Goal: Task Accomplishment & Management: Complete application form

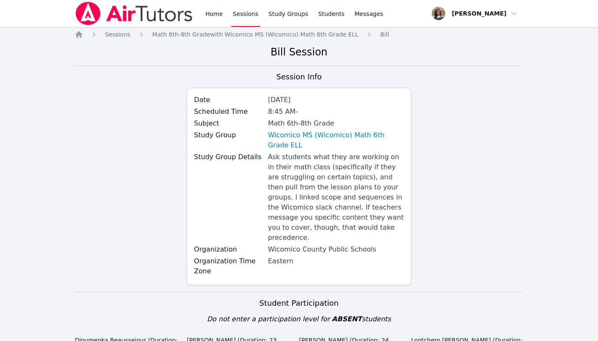
scroll to position [627, 0]
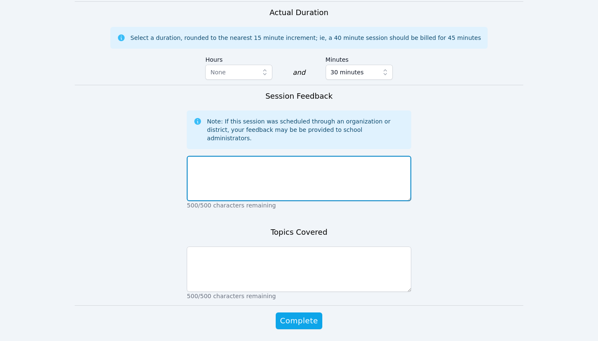
click at [328, 156] on textarea at bounding box center [299, 178] width 224 height 45
paste textarea "Great Welcome Session! We focused on the format and structure for our sessions …"
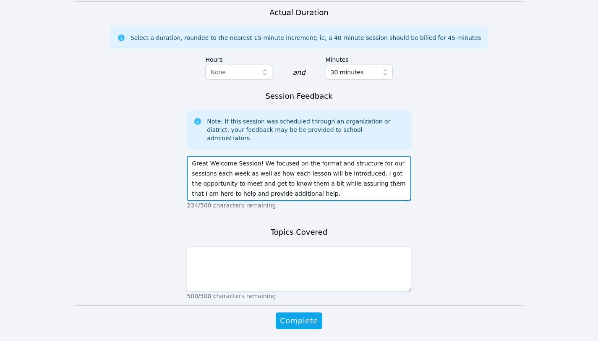
scroll to position [0, 0]
type textarea "Great Welcome Session! We focused on the format and structure for our sessions …"
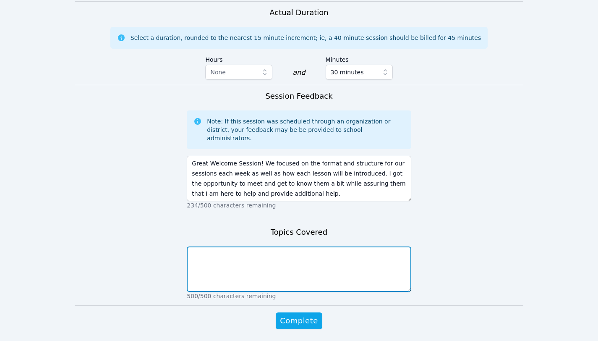
click at [276, 246] on textarea at bounding box center [299, 268] width 224 height 45
paste textarea "We took turns introducing ourselves, and each student gave me a brief backgroun…"
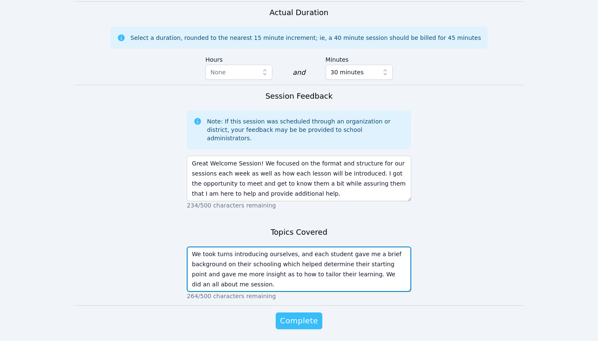
type textarea "We took turns introducing ourselves, and each student gave me a brief backgroun…"
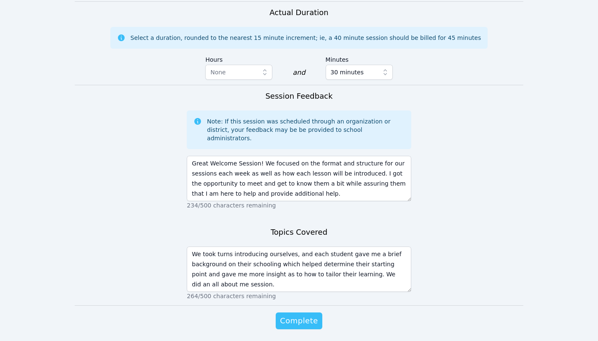
click at [302, 315] on span "Complete" at bounding box center [299, 321] width 38 height 12
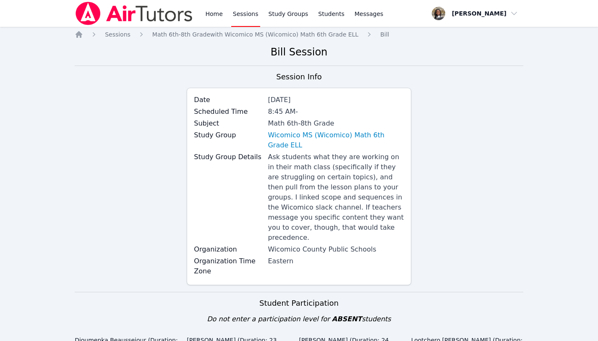
click at [243, 17] on link "Sessions" at bounding box center [245, 13] width 29 height 27
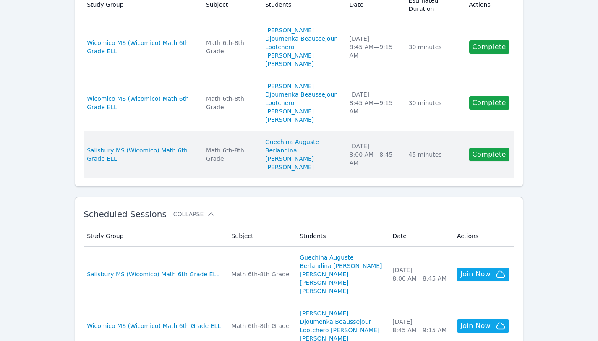
scroll to position [161, 0]
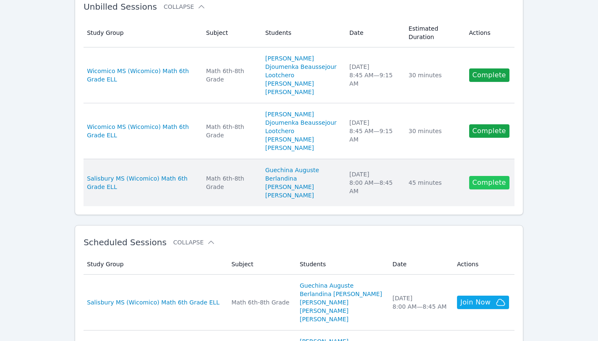
click at [493, 182] on link "Complete" at bounding box center [489, 182] width 40 height 13
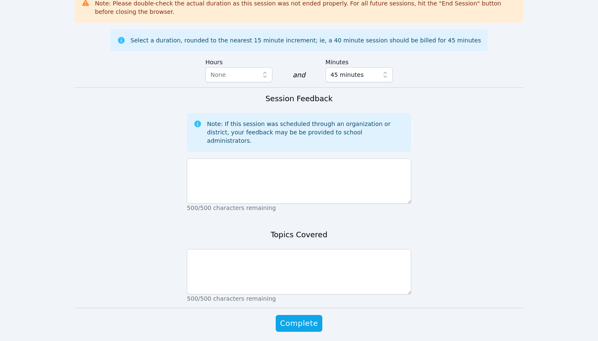
scroll to position [664, 0]
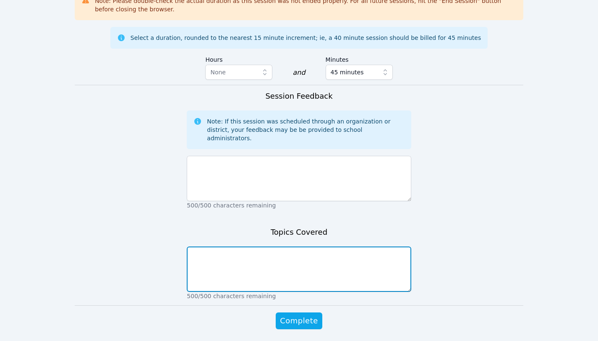
click at [363, 246] on textarea at bounding box center [299, 268] width 224 height 45
paste textarea "We took turns introducing ourselves, and each student gave me a brief backgroun…"
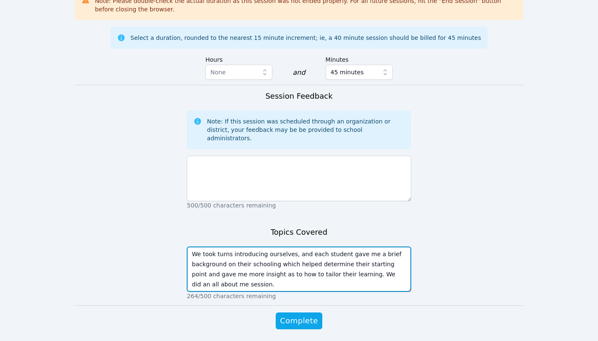
type textarea "We took turns introducing ourselves, and each student gave me a brief backgroun…"
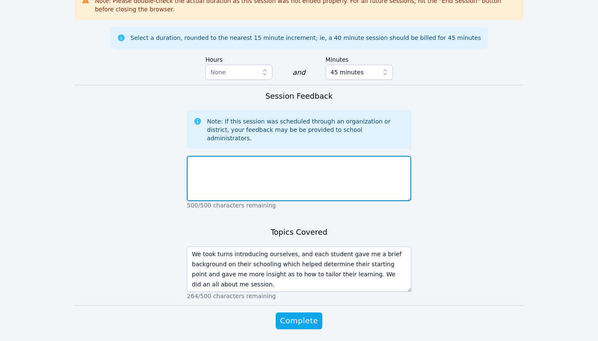
click at [302, 156] on textarea at bounding box center [299, 178] width 224 height 45
paste textarea "Great Welcome Session! We focused on the format and structure for our sessions …"
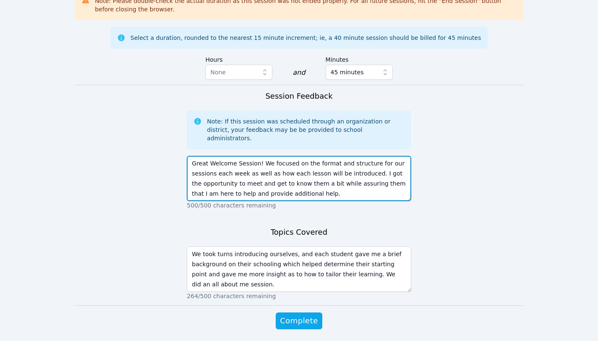
scroll to position [16, 0]
type textarea "Great Welcome Session! We focused on the format and structure for our sessions …"
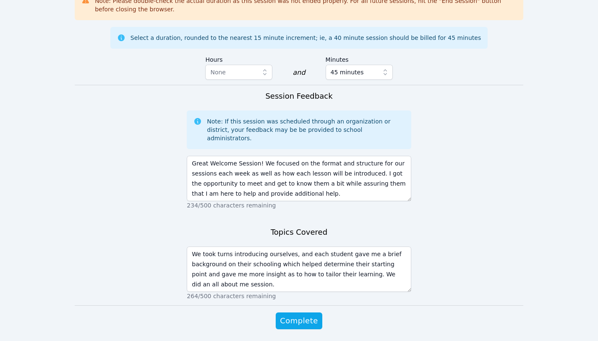
click at [360, 67] on span "45 minutes" at bounding box center [352, 72] width 45 height 10
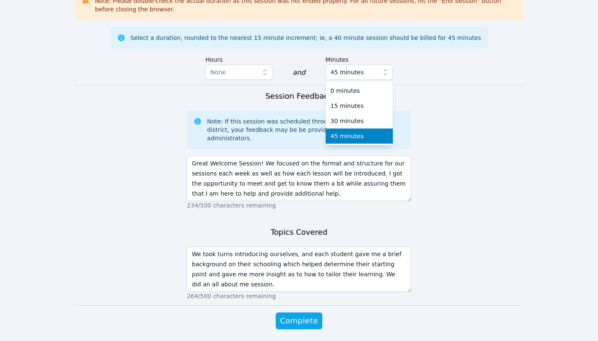
click at [346, 132] on span "45 minutes" at bounding box center [346, 136] width 33 height 8
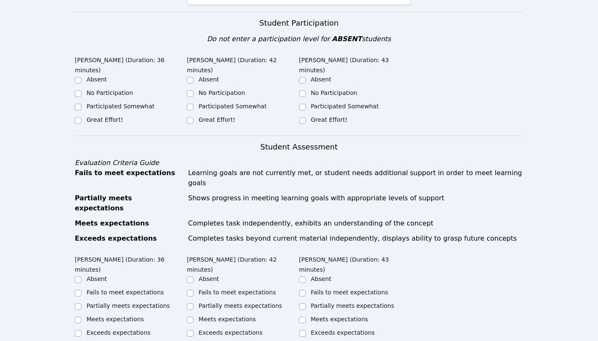
scroll to position [278, 0]
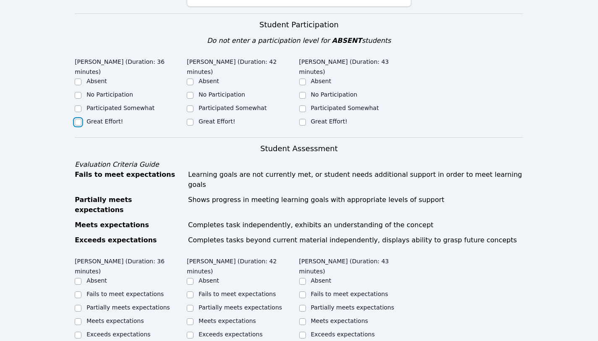
click at [78, 122] on input "Great Effort!" at bounding box center [78, 122] width 7 height 7
checkbox input "true"
drag, startPoint x: 190, startPoint y: 120, endPoint x: 216, endPoint y: 129, distance: 27.9
click at [191, 121] on input "Great Effort!" at bounding box center [190, 122] width 7 height 7
checkbox input "true"
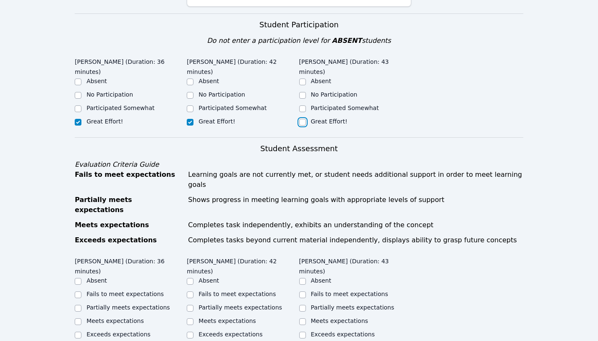
drag, startPoint x: 301, startPoint y: 122, endPoint x: 297, endPoint y: 177, distance: 55.1
click at [301, 122] on input "Great Effort!" at bounding box center [302, 122] width 7 height 7
checkbox input "true"
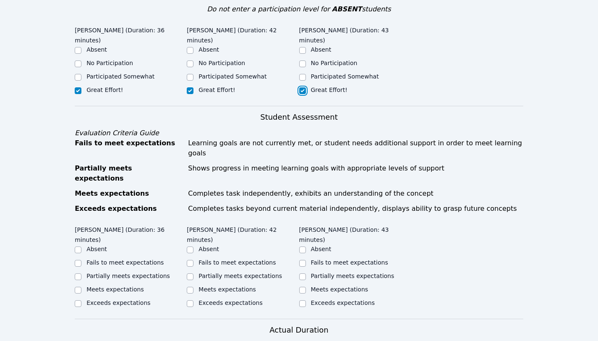
scroll to position [331, 0]
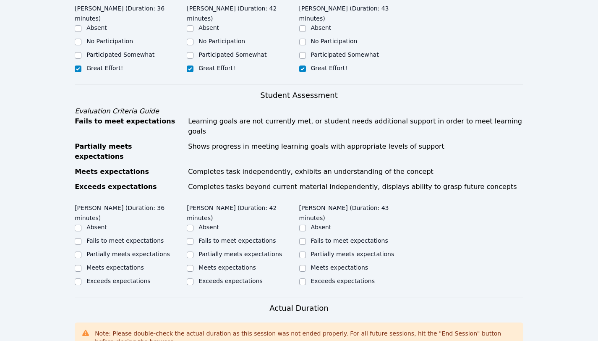
drag, startPoint x: 325, startPoint y: 236, endPoint x: 318, endPoint y: 235, distance: 6.8
click at [325, 250] on label "Partially meets expectations" at bounding box center [352, 253] width 83 height 7
click at [306, 251] on input "Partially meets expectations" at bounding box center [302, 254] width 7 height 7
checkbox input "true"
drag, startPoint x: 232, startPoint y: 232, endPoint x: 227, endPoint y: 232, distance: 4.6
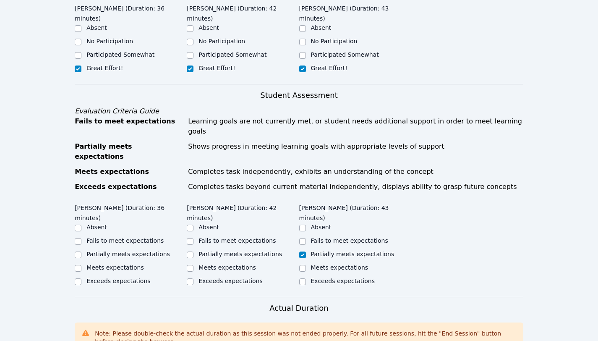
click at [230, 250] on label "Partially meets expectations" at bounding box center [239, 253] width 83 height 7
click at [193, 251] on input "Partially meets expectations" at bounding box center [190, 254] width 7 height 7
checkbox input "true"
click at [122, 250] on div "Partially meets expectations" at bounding box center [127, 254] width 83 height 8
click at [132, 250] on label "Partially meets expectations" at bounding box center [127, 253] width 83 height 7
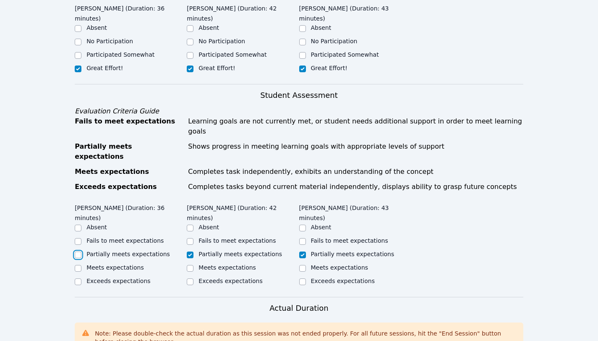
click at [81, 251] on input "Partially meets expectations" at bounding box center [78, 254] width 7 height 7
checkbox input "true"
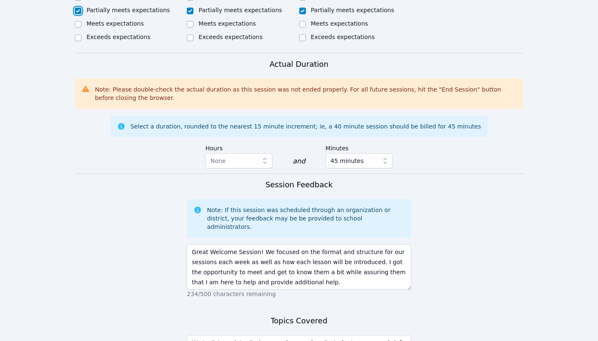
scroll to position [624, 0]
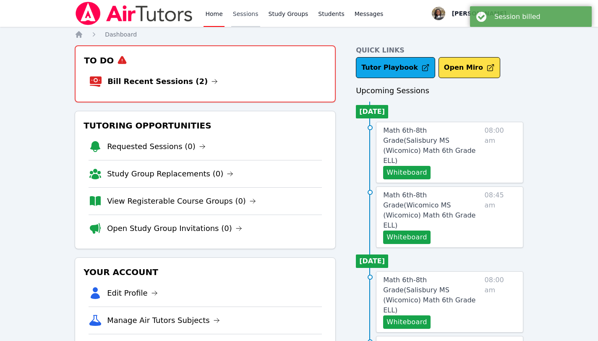
click at [247, 17] on link "Sessions" at bounding box center [245, 13] width 29 height 27
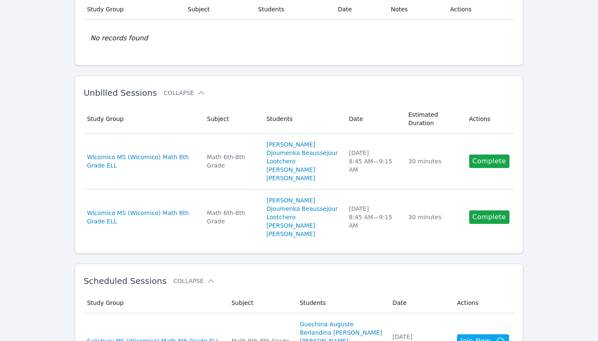
scroll to position [97, 0]
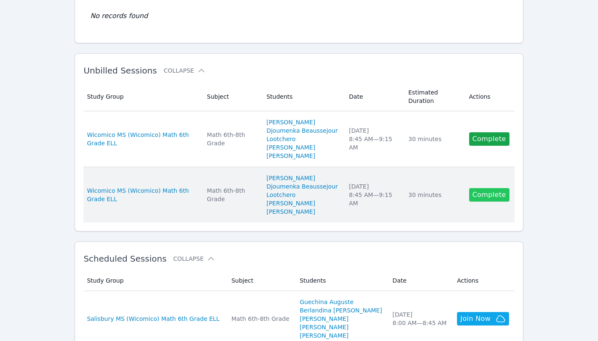
click at [490, 197] on link "Complete" at bounding box center [489, 194] width 40 height 13
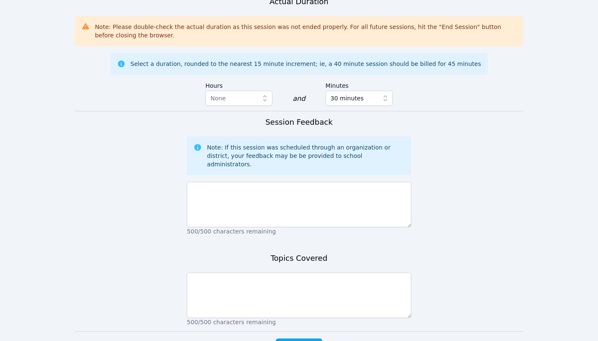
scroll to position [664, 0]
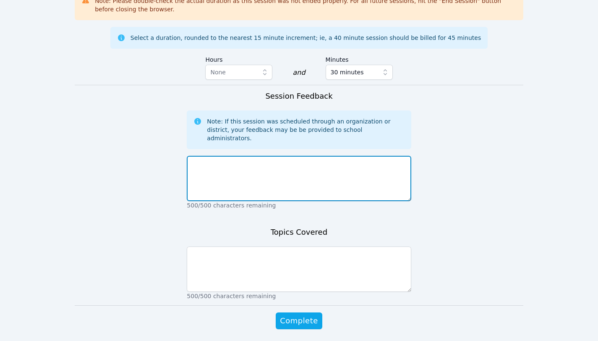
click at [359, 156] on textarea at bounding box center [299, 178] width 224 height 45
paste textarea "Great Welcome Session! We focused on the format and structure for our sessions …"
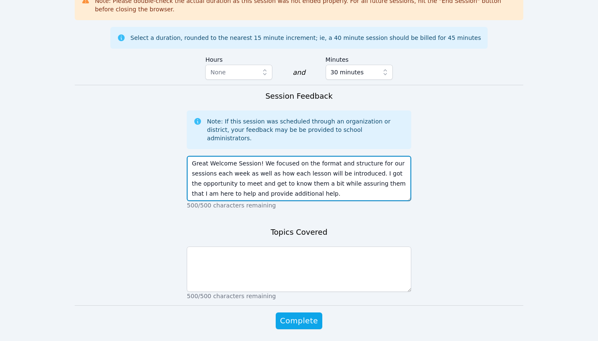
scroll to position [16, 0]
type textarea "Great Welcome Session! We focused on the format and structure for our sessions …"
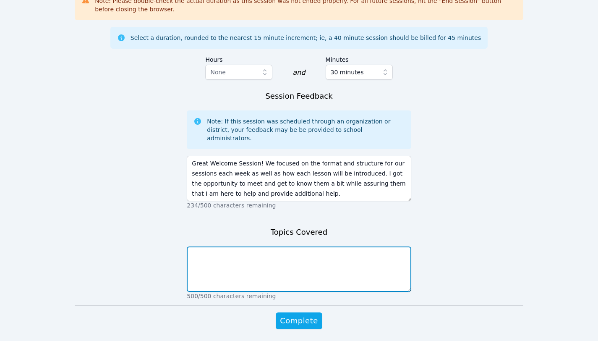
click at [272, 246] on textarea at bounding box center [299, 268] width 224 height 45
paste textarea "We took turns introducing ourselves, and each student gave me a brief backgroun…"
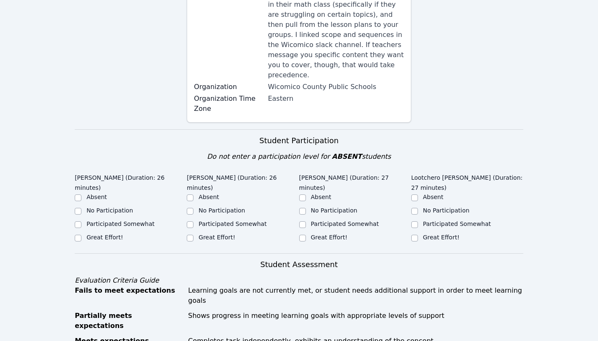
scroll to position [198, 0]
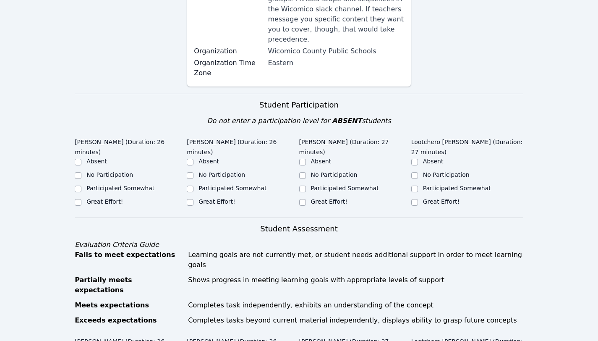
type textarea "We took turns introducing ourselves, and each student gave me a brief backgroun…"
click at [105, 198] on div "Great Effort!" at bounding box center [104, 201] width 36 height 8
drag, startPoint x: 113, startPoint y: 198, endPoint x: 117, endPoint y: 200, distance: 4.9
click at [114, 198] on label "Great Effort!" at bounding box center [104, 201] width 36 height 7
click at [81, 199] on input "Great Effort!" at bounding box center [78, 202] width 7 height 7
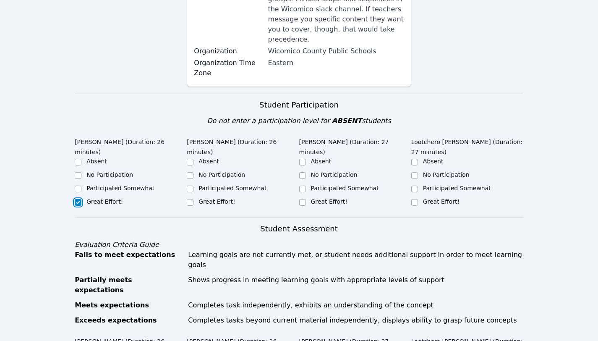
checkbox input "true"
click at [206, 205] on div "Great Effort!" at bounding box center [216, 201] width 36 height 8
click at [219, 203] on label "Great Effort!" at bounding box center [216, 201] width 36 height 7
click at [193, 203] on input "Great Effort!" at bounding box center [190, 202] width 7 height 7
checkbox input "true"
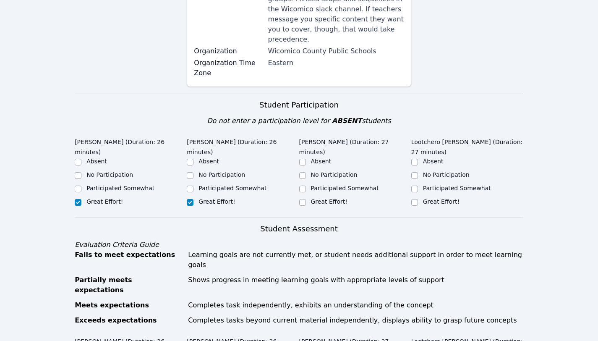
click at [321, 198] on label "Great Effort!" at bounding box center [329, 201] width 36 height 7
click at [306, 199] on input "Great Effort!" at bounding box center [302, 202] width 7 height 7
checkbox input "true"
click at [432, 198] on label "Great Effort!" at bounding box center [441, 201] width 36 height 7
click at [418, 199] on input "Great Effort!" at bounding box center [414, 202] width 7 height 7
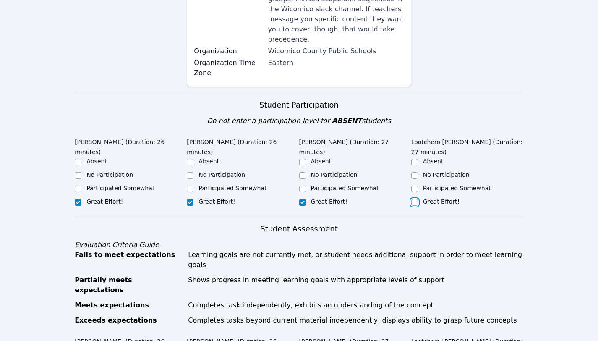
checkbox input "true"
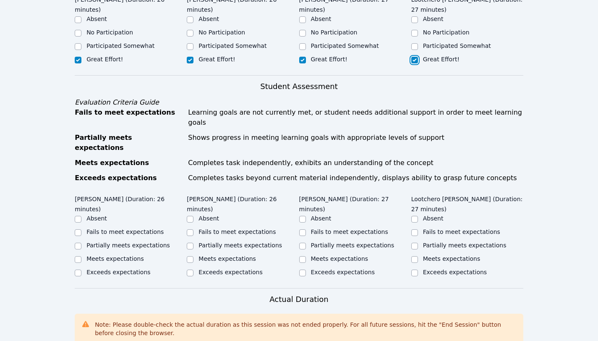
scroll to position [371, 0]
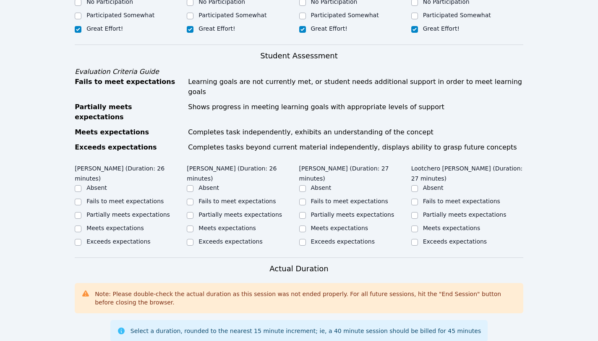
click at [338, 211] on label "Partially meets expectations" at bounding box center [352, 214] width 83 height 7
click at [306, 212] on input "Partially meets expectations" at bounding box center [302, 215] width 7 height 7
checkbox input "true"
click at [456, 210] on div "Partially meets expectations" at bounding box center [464, 214] width 83 height 8
click at [438, 211] on label "Partially meets expectations" at bounding box center [464, 214] width 83 height 7
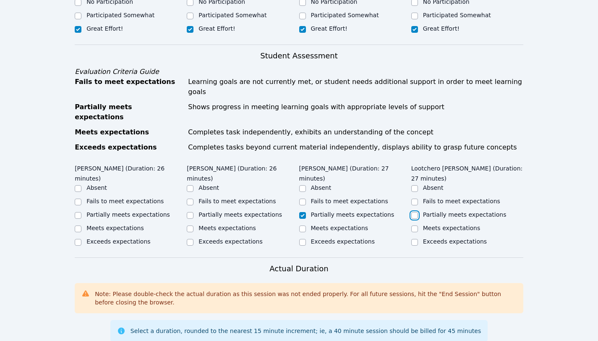
click at [418, 212] on input "Partially meets expectations" at bounding box center [414, 215] width 7 height 7
checkbox input "true"
click at [218, 211] on label "Partially meets expectations" at bounding box center [239, 214] width 83 height 7
click at [193, 212] on input "Partially meets expectations" at bounding box center [190, 215] width 7 height 7
checkbox input "true"
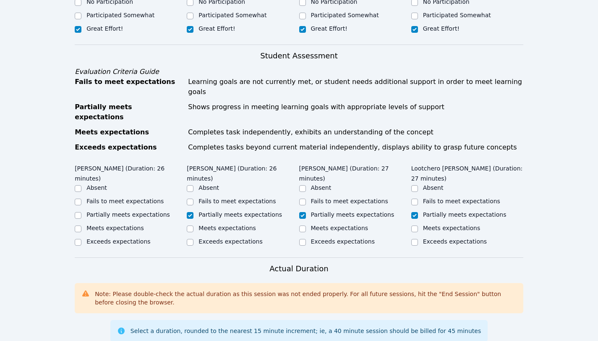
click at [118, 211] on label "Partially meets expectations" at bounding box center [127, 214] width 83 height 7
click at [81, 212] on input "Partially meets expectations" at bounding box center [78, 215] width 7 height 7
checkbox input "true"
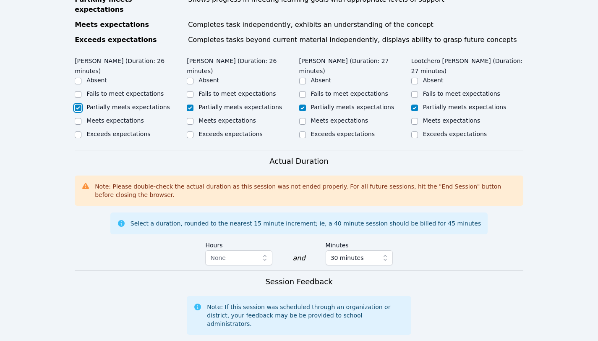
scroll to position [640, 0]
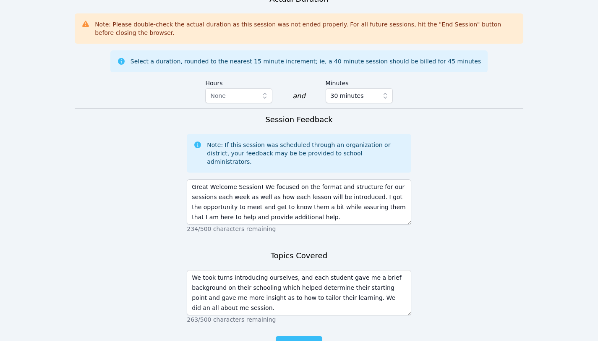
click at [300, 338] on span "Complete" at bounding box center [299, 344] width 38 height 12
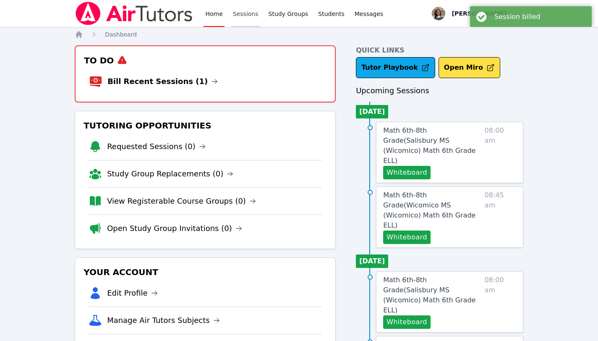
click at [244, 11] on link "Sessions" at bounding box center [245, 13] width 29 height 27
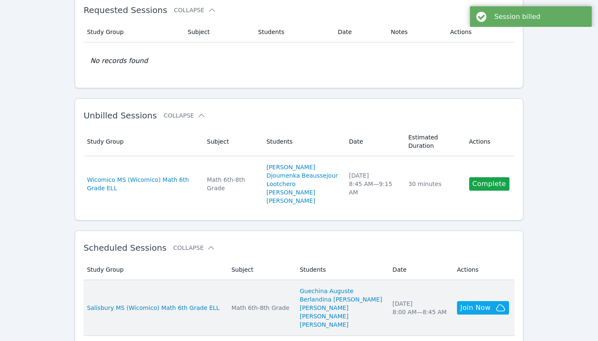
scroll to position [135, 0]
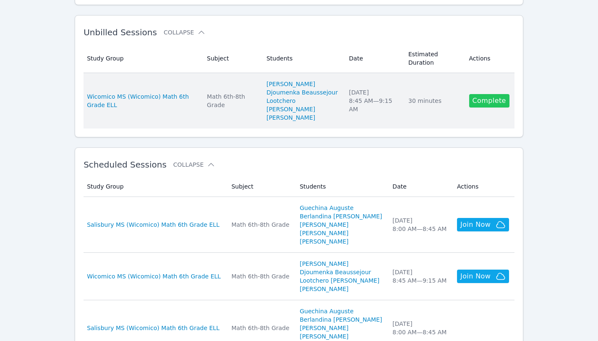
click at [497, 104] on link "Complete" at bounding box center [489, 100] width 40 height 13
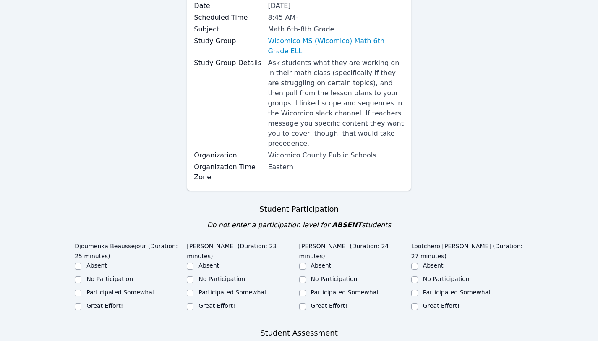
scroll to position [267, 0]
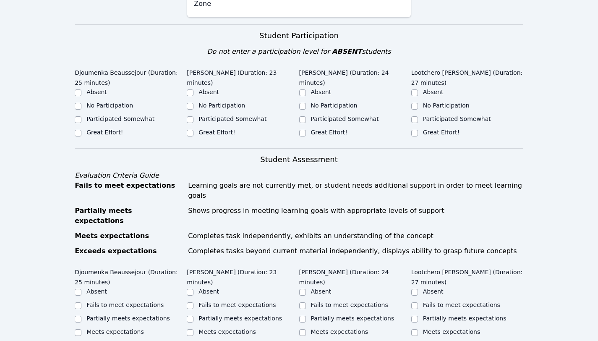
click at [100, 133] on label "Great Effort!" at bounding box center [104, 132] width 36 height 7
click at [81, 133] on input "Great Effort!" at bounding box center [78, 133] width 7 height 7
checkbox input "true"
drag, startPoint x: 204, startPoint y: 131, endPoint x: 218, endPoint y: 134, distance: 14.1
click at [205, 131] on label "Great Effort!" at bounding box center [216, 132] width 36 height 7
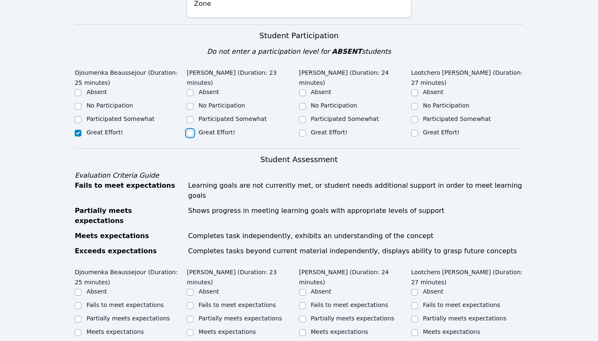
click at [193, 131] on input "Great Effort!" at bounding box center [190, 133] width 7 height 7
checkbox input "true"
drag, startPoint x: 319, startPoint y: 123, endPoint x: 327, endPoint y: 126, distance: 8.4
click at [319, 129] on label "Great Effort!" at bounding box center [329, 132] width 36 height 7
click at [306, 130] on input "Great Effort!" at bounding box center [302, 133] width 7 height 7
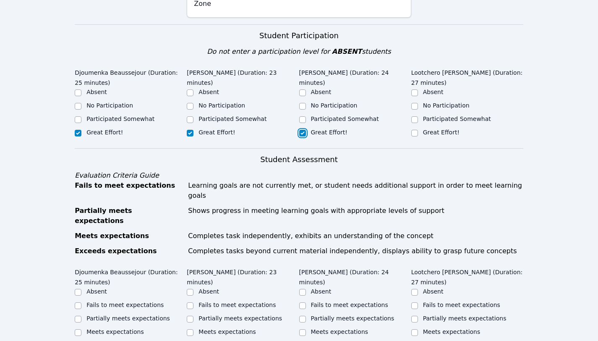
checkbox input "true"
click at [440, 129] on label "Great Effort!" at bounding box center [441, 132] width 36 height 7
click at [418, 130] on input "Great Effort!" at bounding box center [414, 133] width 7 height 7
checkbox input "true"
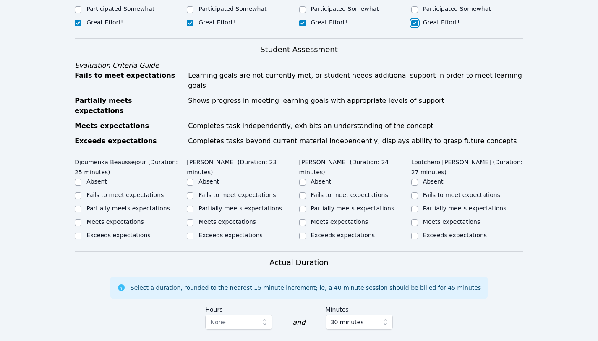
scroll to position [431, 0]
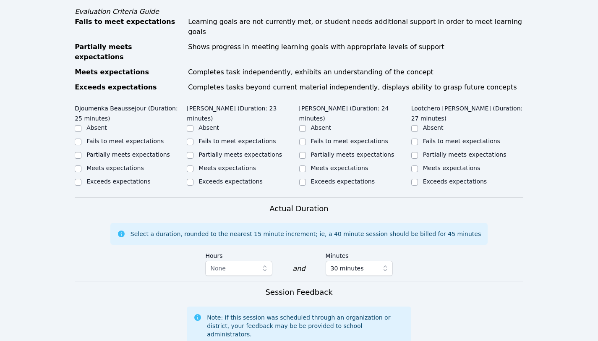
click at [107, 151] on label "Partially meets expectations" at bounding box center [127, 154] width 83 height 7
click at [81, 152] on input "Partially meets expectations" at bounding box center [78, 155] width 7 height 7
checkbox input "true"
click at [226, 151] on label "Partially meets expectations" at bounding box center [239, 154] width 83 height 7
click at [193, 152] on input "Partially meets expectations" at bounding box center [190, 155] width 7 height 7
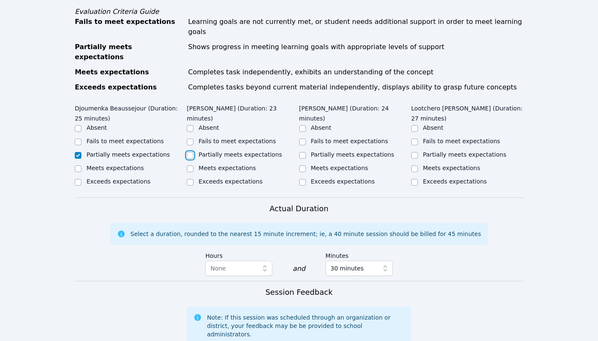
checkbox input "true"
click at [333, 151] on label "Partially meets expectations" at bounding box center [352, 154] width 83 height 7
click at [306, 152] on input "Partially meets expectations" at bounding box center [302, 155] width 7 height 7
checkbox input "true"
click at [442, 151] on label "Partially meets expectations" at bounding box center [464, 154] width 83 height 7
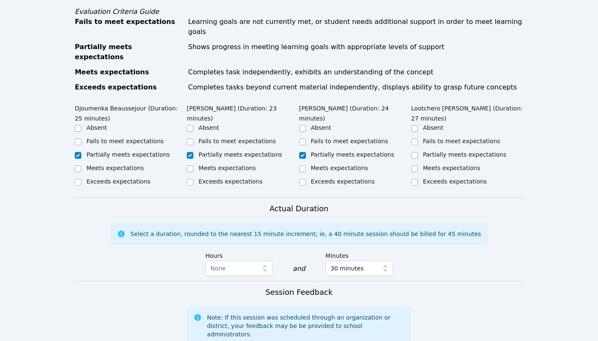
click at [418, 152] on input "Partially meets expectations" at bounding box center [414, 155] width 7 height 7
checkbox input "true"
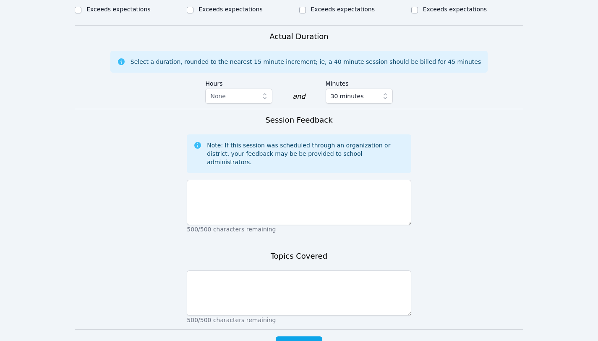
scroll to position [603, 0]
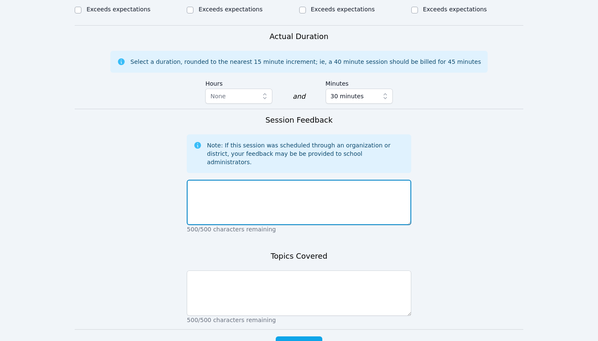
click at [280, 185] on textarea at bounding box center [299, 202] width 224 height 45
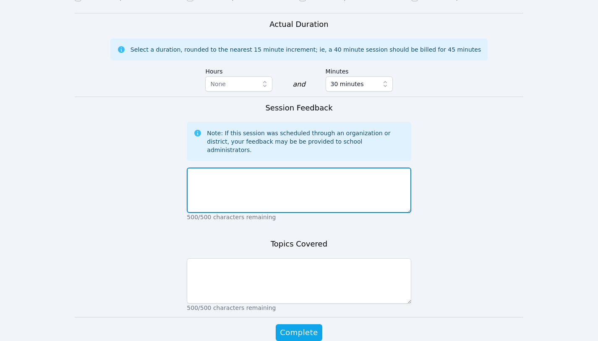
scroll to position [616, 0]
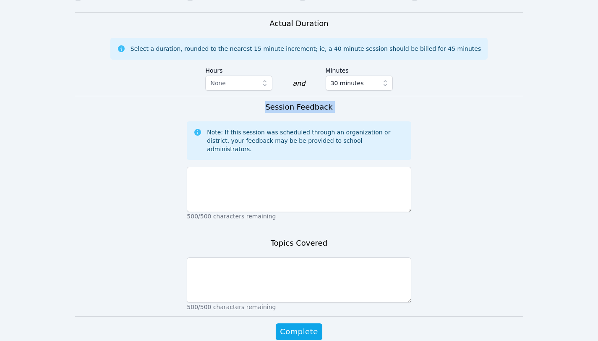
drag, startPoint x: 341, startPoint y: 89, endPoint x: 266, endPoint y: 82, distance: 75.5
click at [266, 101] on div "Session Feedback Note: If this session was scheduled through an organization or…" at bounding box center [299, 163] width 224 height 124
copy div "Session Feedback"
drag, startPoint x: 332, startPoint y: 213, endPoint x: 268, endPoint y: 213, distance: 63.3
click at [268, 237] on div "Topics Covered 500/500 characters remaining" at bounding box center [299, 276] width 224 height 79
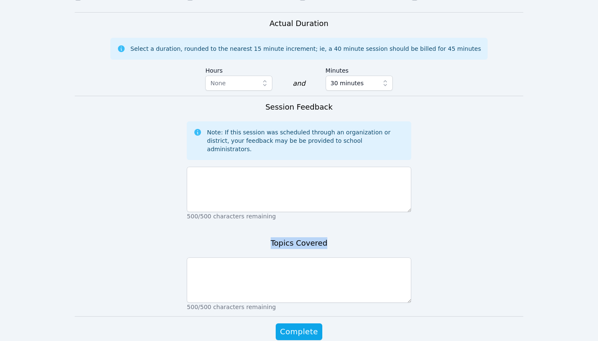
copy h3 "Topics Covered"
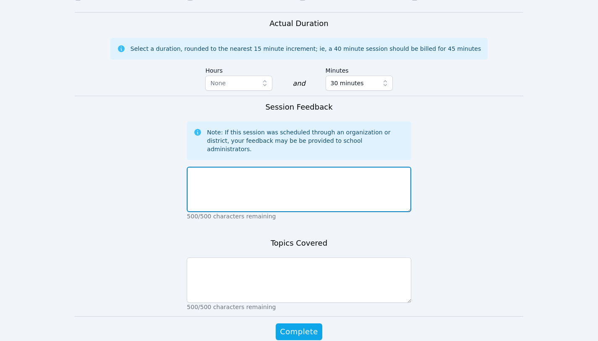
click at [279, 167] on textarea at bounding box center [299, 189] width 224 height 45
paste textarea "The students seem to be at different levels when it comes to their learning, wh…"
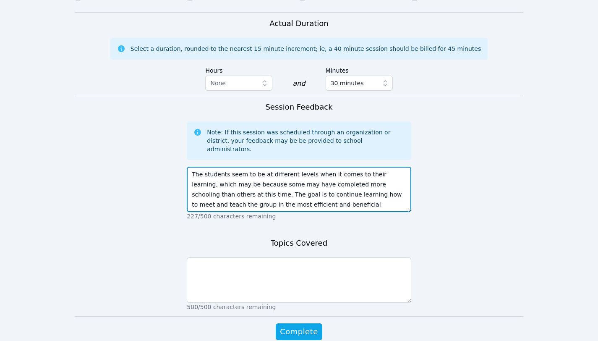
type textarea "The students seem to be at different levels when it comes to their learning, wh…"
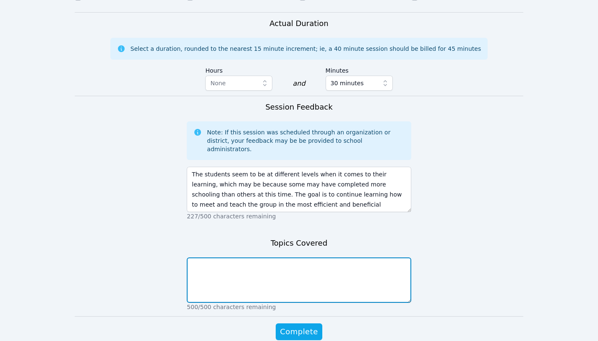
click at [315, 257] on textarea at bounding box center [299, 279] width 224 height 45
paste textarea "We introduced RATIO. I created a board with exercises that aims not to only get…"
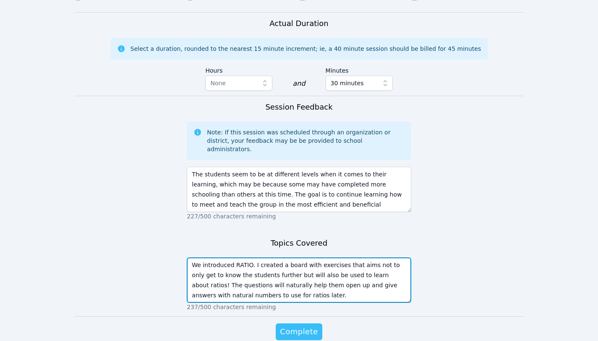
type textarea "We introduced RATIO. I created a board with exercises that aims not to only get…"
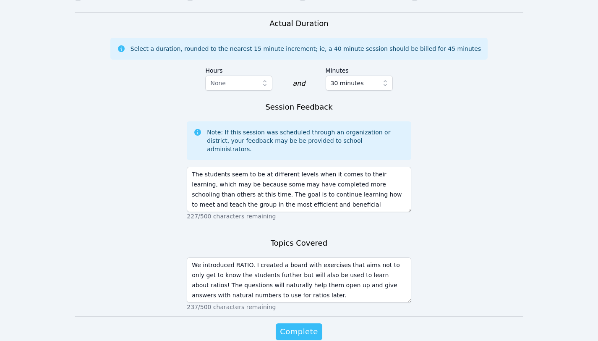
click at [308, 325] on span "Complete" at bounding box center [299, 331] width 38 height 12
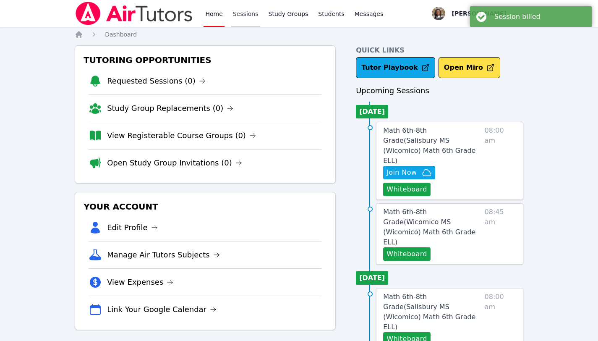
click at [240, 14] on link "Sessions" at bounding box center [245, 13] width 29 height 27
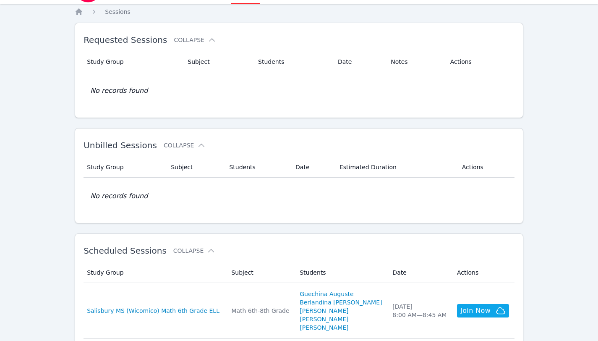
scroll to position [130, 0]
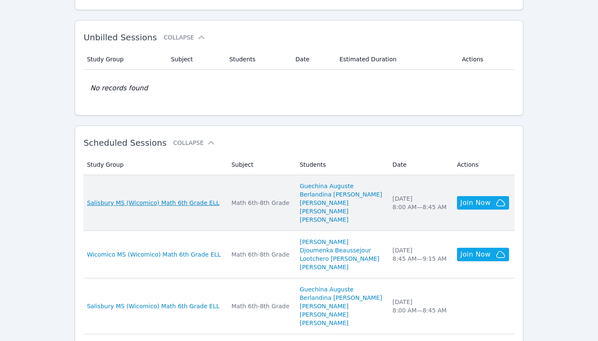
click at [189, 203] on span "Salisbury MS (Wicomico) Math 6th Grade ELL" at bounding box center [153, 202] width 133 height 8
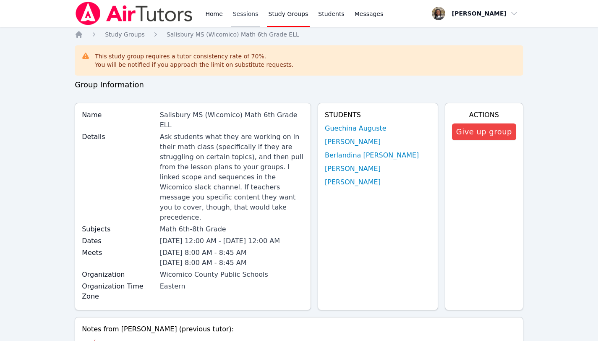
click at [236, 13] on link "Sessions" at bounding box center [245, 13] width 29 height 27
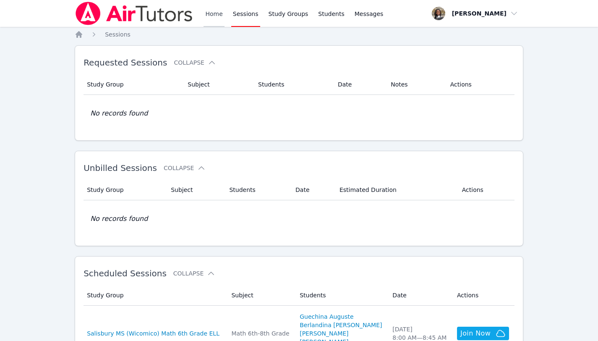
click at [216, 16] on link "Home" at bounding box center [213, 13] width 21 height 27
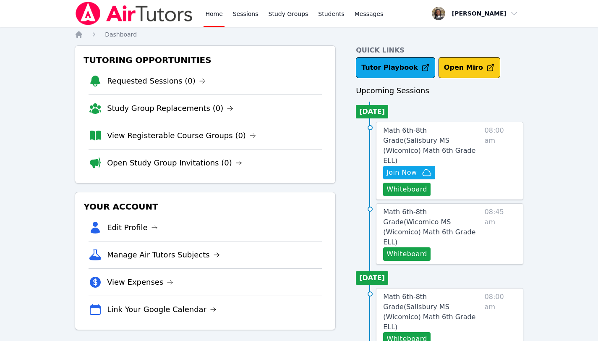
click at [465, 72] on button "Open Miro" at bounding box center [469, 67] width 62 height 21
click at [409, 182] on button "Whiteboard" at bounding box center [406, 188] width 47 height 13
click at [411, 247] on button "Whiteboard" at bounding box center [406, 253] width 47 height 13
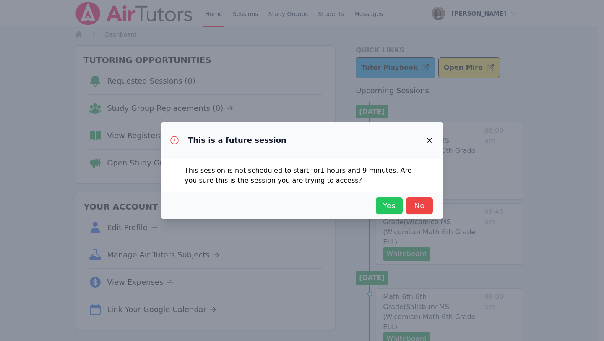
click at [388, 205] on span "Yes" at bounding box center [389, 206] width 18 height 12
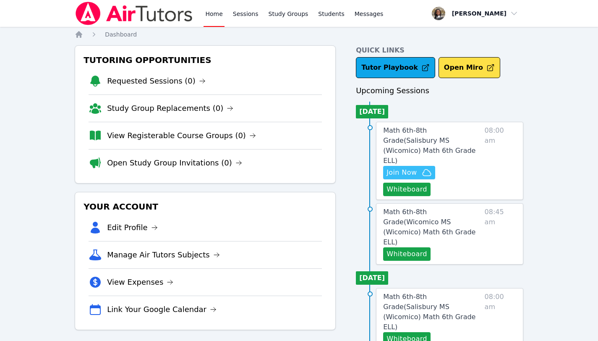
click at [405, 167] on span "Join Now" at bounding box center [401, 172] width 30 height 10
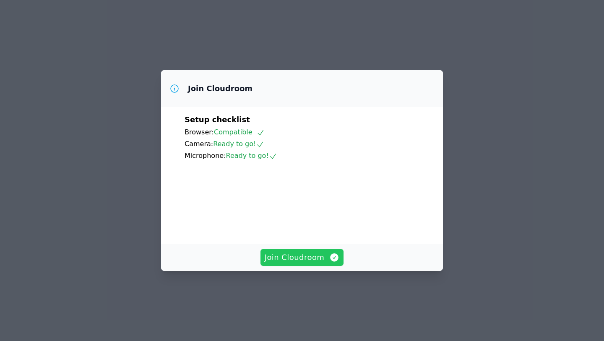
click at [304, 263] on span "Join Cloudroom" at bounding box center [302, 257] width 75 height 12
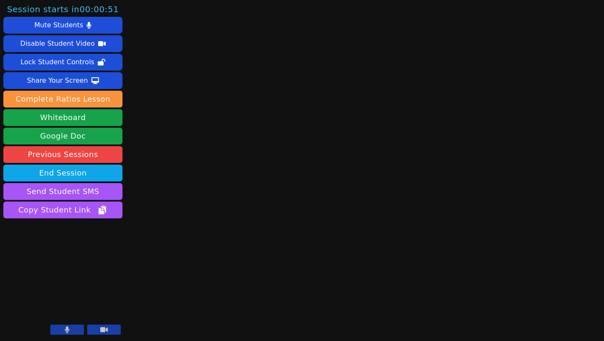
click at [68, 330] on icon at bounding box center [67, 329] width 5 height 7
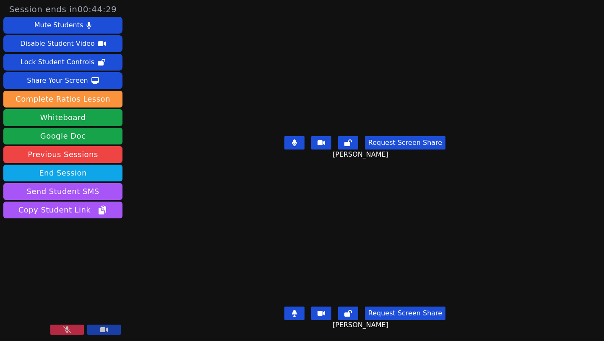
click at [59, 330] on button at bounding box center [67, 329] width 34 height 10
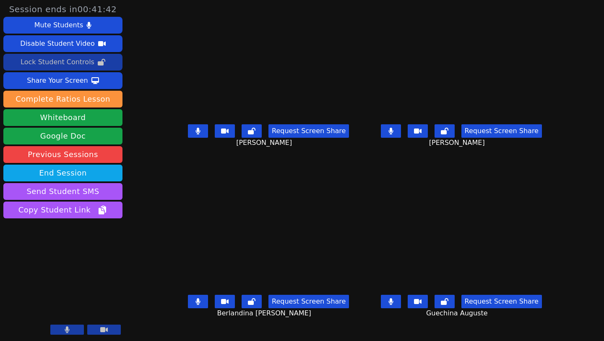
click at [61, 62] on div "Lock Student Controls" at bounding box center [58, 61] width 74 height 13
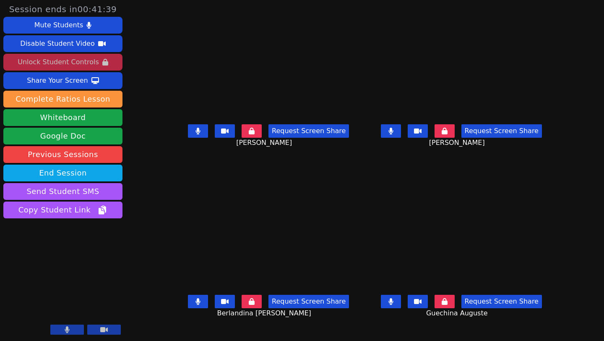
click at [58, 69] on button "Unlock Student Controls" at bounding box center [62, 62] width 119 height 17
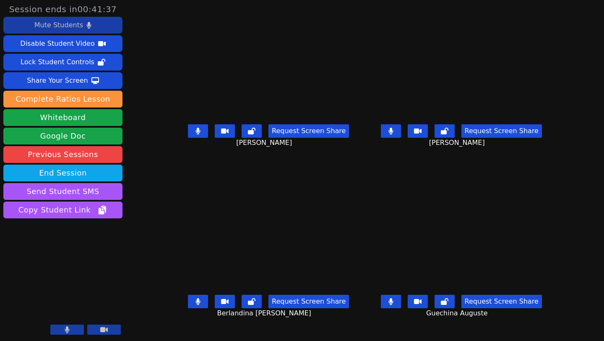
click at [58, 27] on div "Mute Students" at bounding box center [58, 24] width 49 height 13
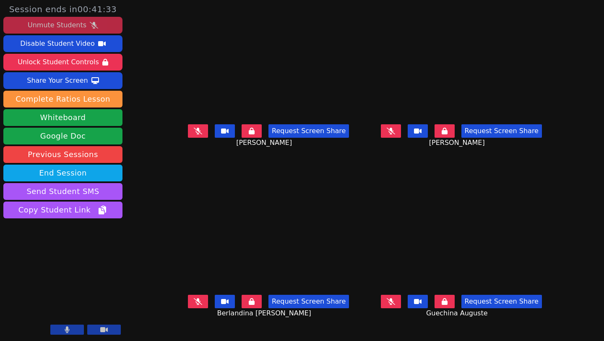
click at [194, 134] on icon at bounding box center [198, 131] width 8 height 7
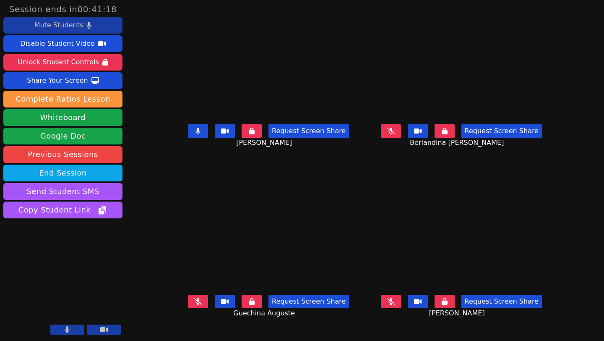
click at [195, 134] on icon at bounding box center [197, 131] width 5 height 7
click at [194, 304] on icon at bounding box center [198, 301] width 8 height 7
click at [188, 307] on button at bounding box center [198, 300] width 20 height 13
click at [395, 304] on icon at bounding box center [391, 301] width 8 height 7
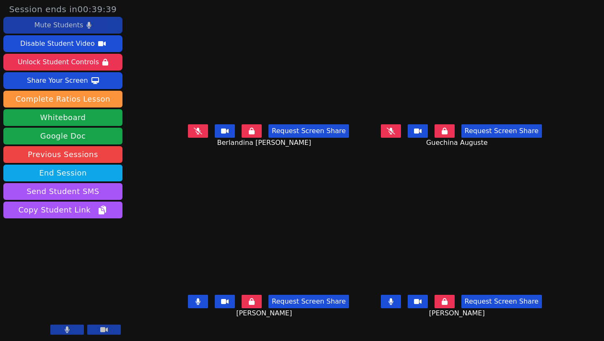
click at [188, 302] on button at bounding box center [198, 300] width 20 height 13
click at [401, 308] on button at bounding box center [391, 300] width 20 height 13
click at [188, 302] on button at bounding box center [198, 300] width 20 height 13
click at [401, 307] on button at bounding box center [391, 300] width 20 height 13
click at [195, 304] on icon at bounding box center [197, 301] width 5 height 7
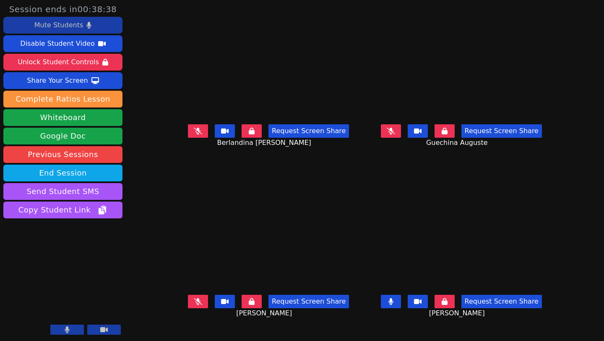
click at [194, 304] on icon at bounding box center [198, 301] width 8 height 7
click at [294, 307] on button "Request Screen Share" at bounding box center [308, 300] width 81 height 13
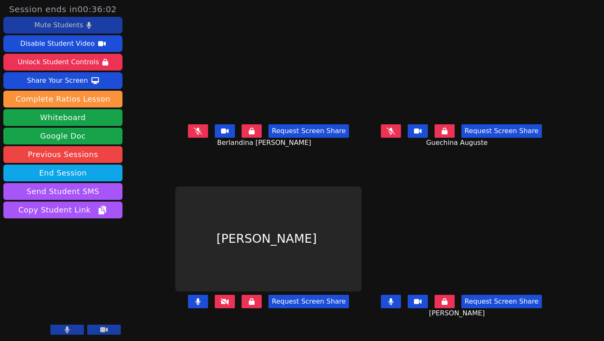
click at [276, 307] on button "Request Screen Share" at bounding box center [308, 300] width 81 height 13
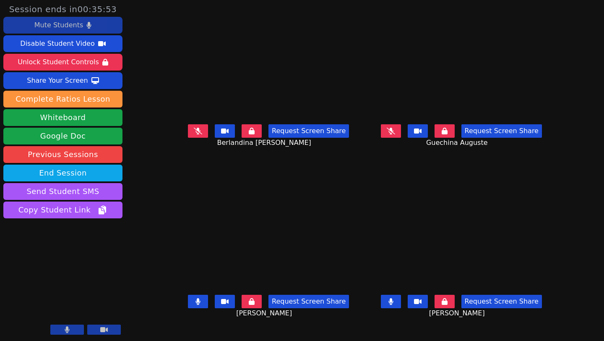
click at [528, 308] on button "Request Screen Share" at bounding box center [501, 300] width 81 height 13
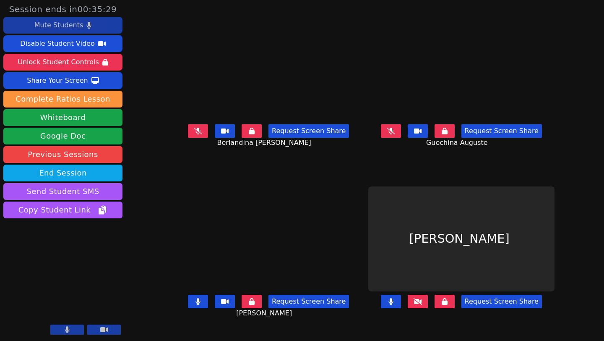
click at [295, 307] on button "Request Screen Share" at bounding box center [308, 300] width 81 height 13
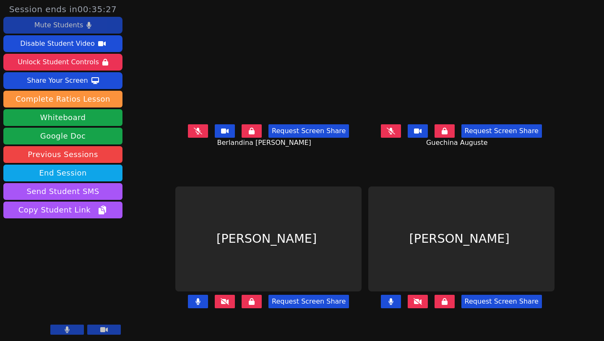
click at [512, 307] on button "Request Screen Share" at bounding box center [501, 300] width 81 height 13
click at [422, 304] on icon at bounding box center [418, 301] width 8 height 7
click at [455, 306] on button at bounding box center [445, 300] width 20 height 13
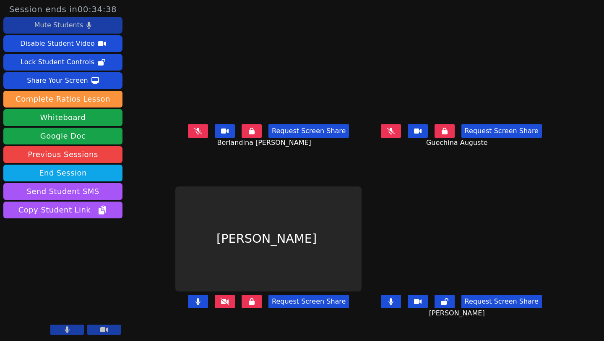
click at [194, 134] on icon at bounding box center [198, 131] width 8 height 7
click at [395, 134] on icon at bounding box center [391, 131] width 8 height 7
click at [294, 308] on button "Request Screen Share" at bounding box center [308, 300] width 81 height 13
click at [278, 304] on button "Request Screen Share" at bounding box center [308, 300] width 81 height 13
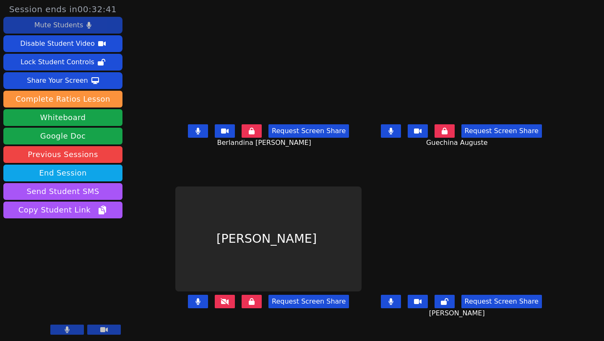
click at [215, 308] on button at bounding box center [225, 300] width 20 height 13
click at [249, 304] on icon at bounding box center [252, 301] width 6 height 7
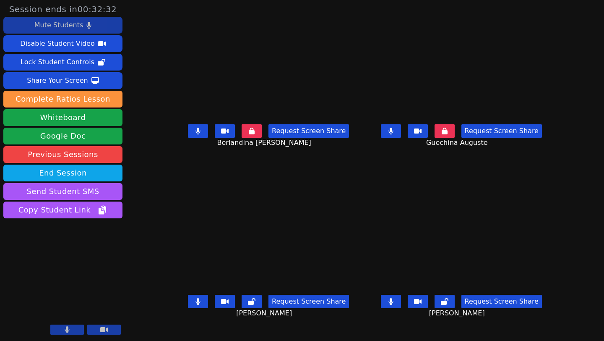
click at [242, 302] on button at bounding box center [252, 300] width 20 height 13
click at [455, 308] on button at bounding box center [445, 300] width 20 height 13
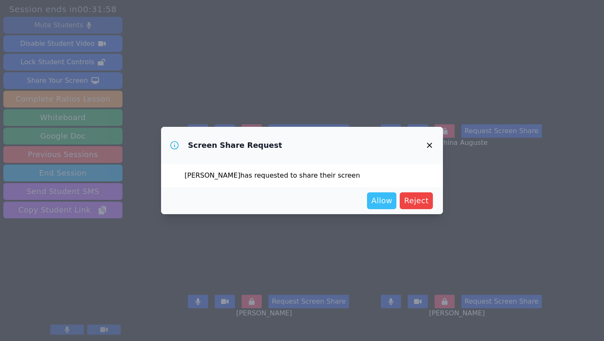
click at [383, 200] on span "Allow" at bounding box center [381, 201] width 21 height 12
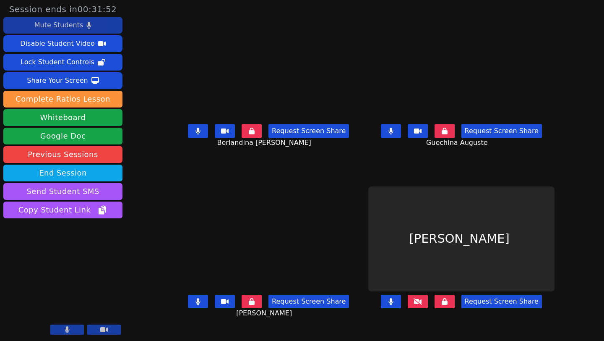
click at [485, 303] on button "Request Screen Share" at bounding box center [501, 300] width 81 height 13
click at [422, 304] on icon at bounding box center [418, 301] width 8 height 7
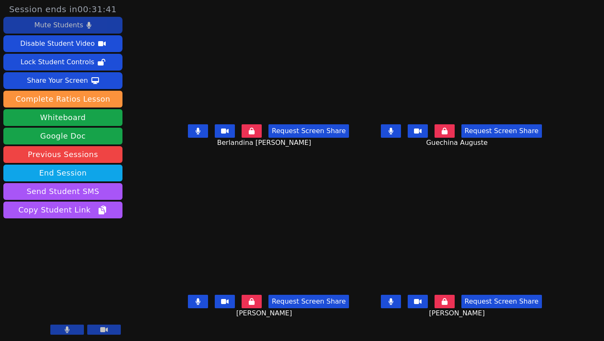
click at [510, 291] on video at bounding box center [461, 238] width 126 height 105
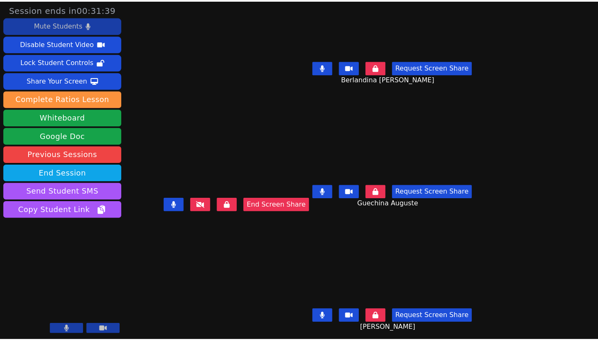
scroll to position [43, 0]
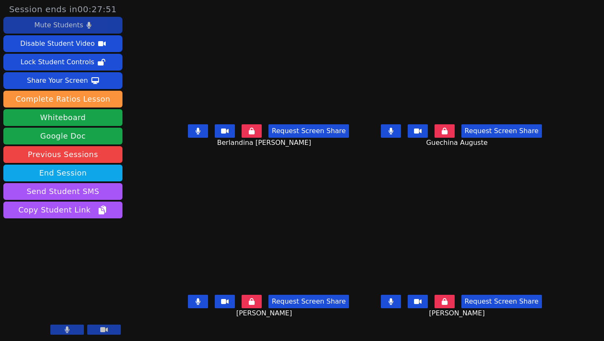
click at [410, 299] on div "Request Screen Share Mikenlove Pierre" at bounding box center [461, 308] width 186 height 34
click at [393, 304] on icon at bounding box center [390, 301] width 5 height 7
click at [196, 134] on icon at bounding box center [198, 131] width 5 height 7
click at [196, 304] on icon at bounding box center [198, 301] width 5 height 7
click at [188, 303] on button at bounding box center [198, 300] width 20 height 13
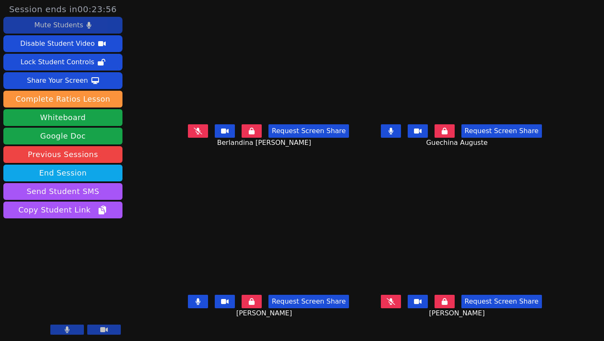
click at [58, 25] on div "Mute Students" at bounding box center [58, 24] width 49 height 13
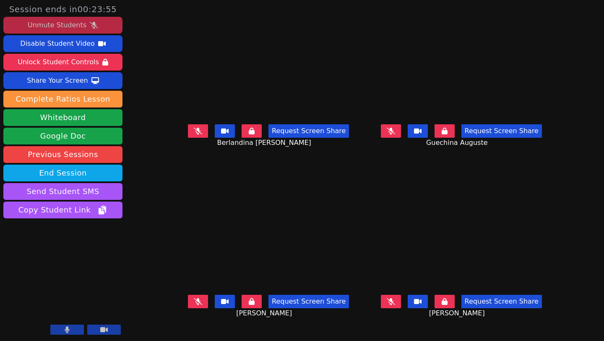
click at [58, 25] on div "Unmute Students" at bounding box center [57, 24] width 59 height 13
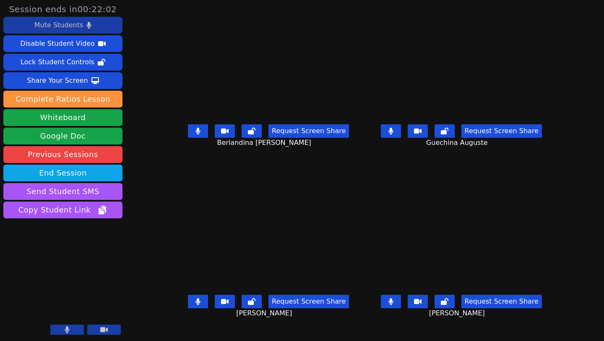
click at [319, 291] on video at bounding box center [268, 238] width 186 height 105
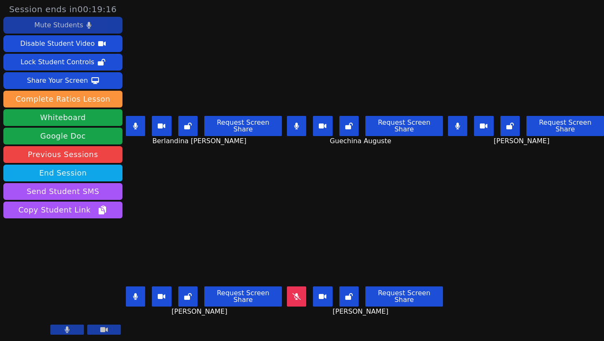
click at [294, 293] on icon at bounding box center [296, 296] width 8 height 7
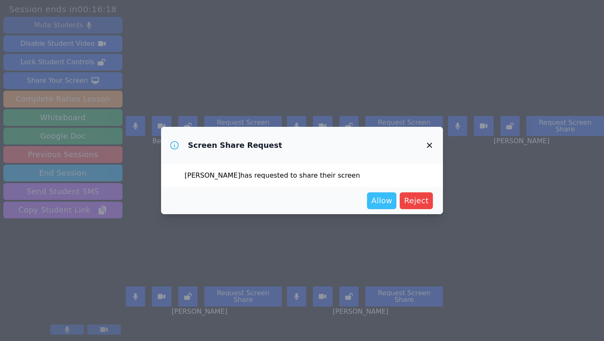
click at [389, 205] on span "Allow" at bounding box center [381, 201] width 21 height 12
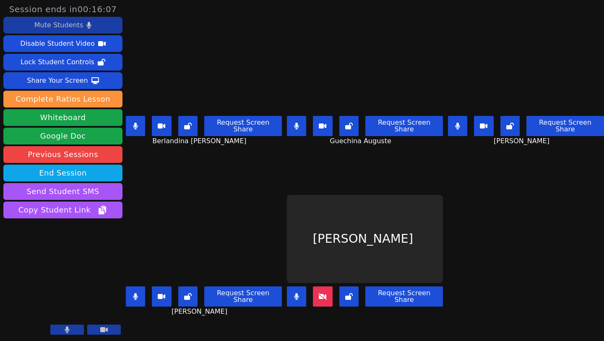
click at [407, 290] on button "Request Screen Share" at bounding box center [404, 296] width 78 height 20
click at [409, 292] on button "Request Screen Share" at bounding box center [404, 296] width 78 height 20
click at [321, 293] on icon at bounding box center [322, 296] width 8 height 7
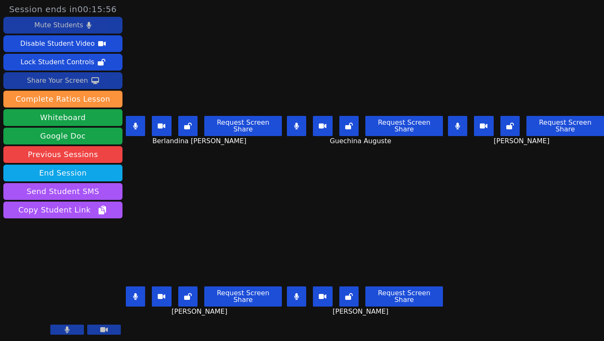
click at [76, 82] on div "Share Your Screen" at bounding box center [57, 80] width 61 height 13
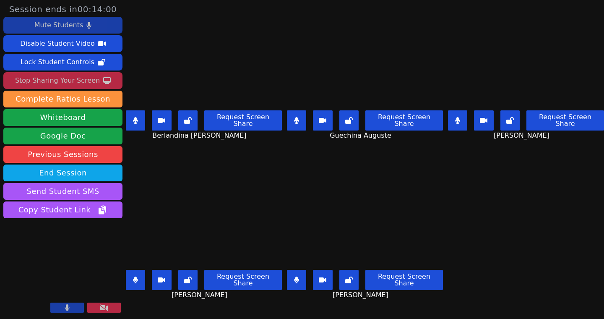
click at [3, 72] on button "Stop Sharing Your Screen" at bounding box center [62, 80] width 119 height 17
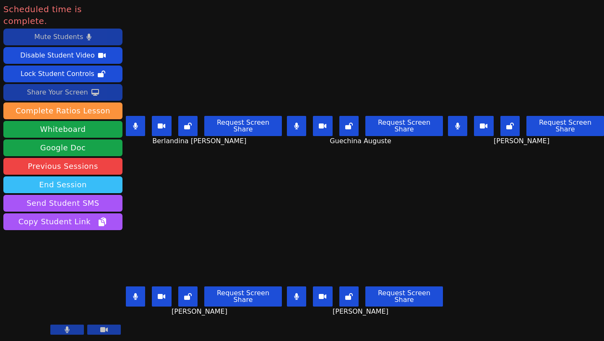
click at [67, 176] on button "End Session" at bounding box center [62, 184] width 119 height 17
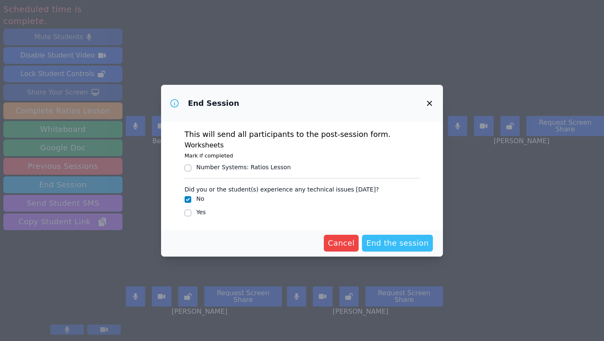
click at [400, 245] on span "End the session" at bounding box center [397, 243] width 62 height 12
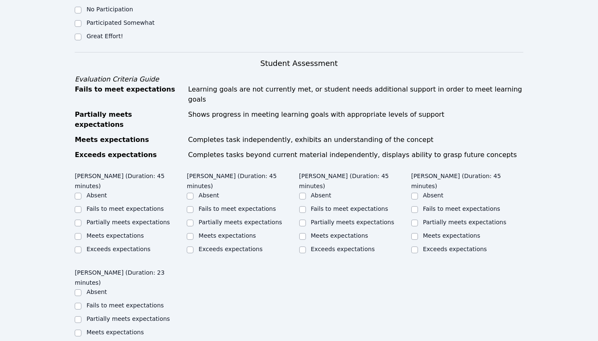
scroll to position [441, 0]
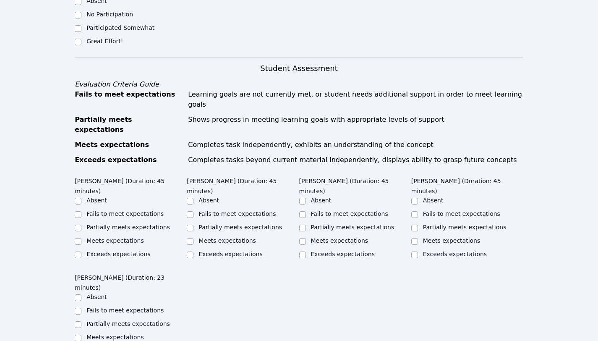
click at [229, 224] on label "Partially meets expectations" at bounding box center [239, 227] width 83 height 7
click at [193, 224] on input "Partially meets expectations" at bounding box center [190, 227] width 7 height 7
checkbox input "true"
click at [351, 224] on label "Partially meets expectations" at bounding box center [352, 227] width 83 height 7
click at [306, 224] on input "Partially meets expectations" at bounding box center [302, 227] width 7 height 7
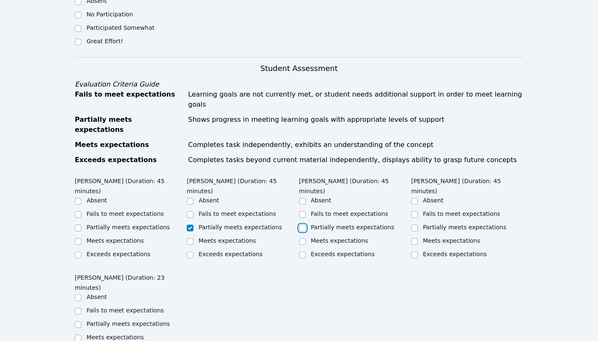
checkbox input "true"
click at [460, 224] on label "Partially meets expectations" at bounding box center [464, 227] width 83 height 7
click at [418, 224] on input "Partially meets expectations" at bounding box center [414, 227] width 7 height 7
checkbox input "true"
drag, startPoint x: 109, startPoint y: 205, endPoint x: 109, endPoint y: 221, distance: 16.4
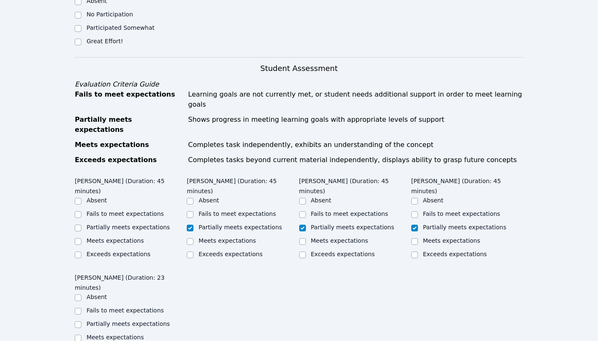
click at [110, 224] on label "Partially meets expectations" at bounding box center [127, 227] width 83 height 7
click at [81, 224] on input "Partially meets expectations" at bounding box center [78, 227] width 7 height 7
checkbox input "true"
click at [122, 320] on label "Partially meets expectations" at bounding box center [127, 323] width 83 height 7
click at [81, 321] on input "Partially meets expectations" at bounding box center [78, 324] width 7 height 7
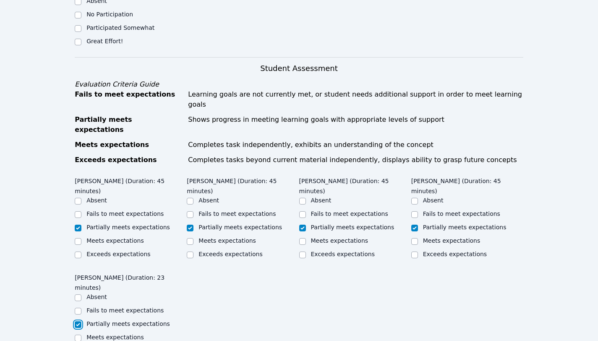
checkbox input "true"
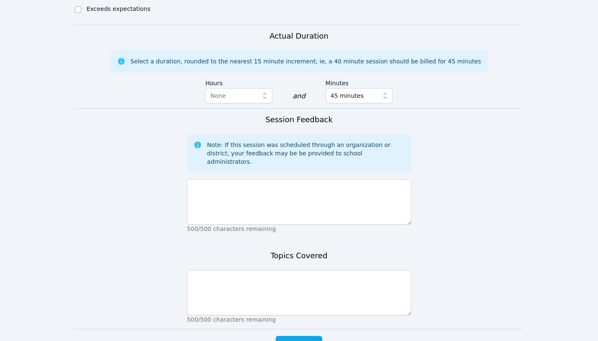
scroll to position [806, 0]
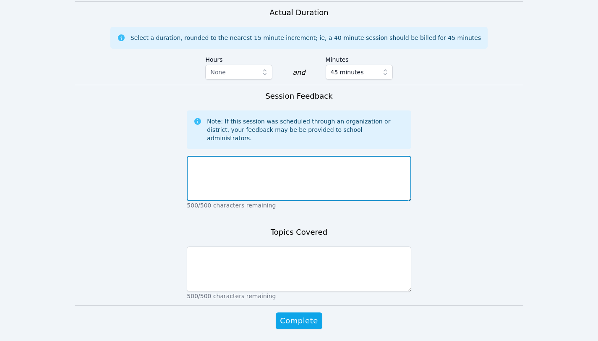
click at [288, 156] on textarea at bounding box center [299, 178] width 224 height 45
type textarea "We continued"
drag, startPoint x: 235, startPoint y: 136, endPoint x: 180, endPoint y: 128, distance: 55.6
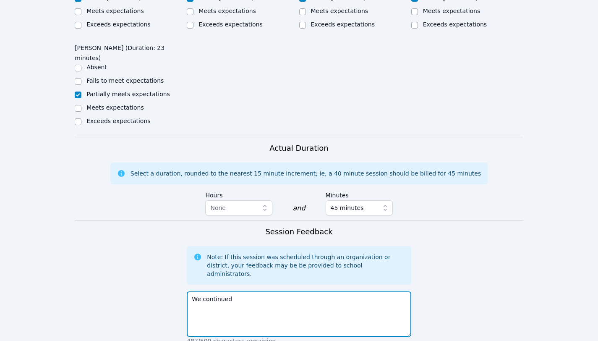
scroll to position [306, 0]
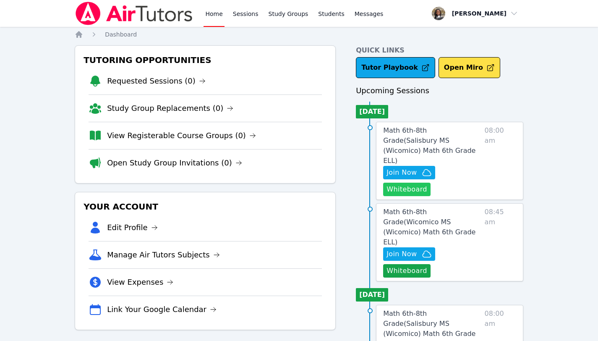
click at [407, 182] on button "Whiteboard" at bounding box center [406, 188] width 47 height 13
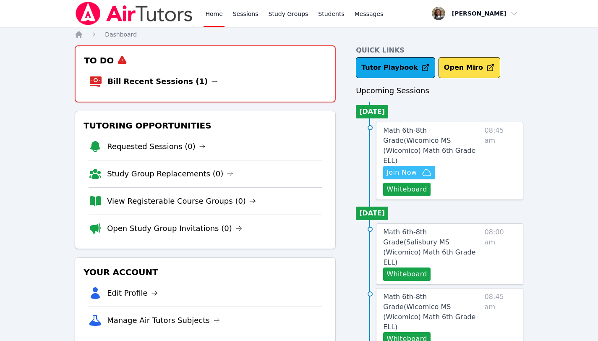
click at [407, 167] on span "Join Now" at bounding box center [401, 172] width 30 height 10
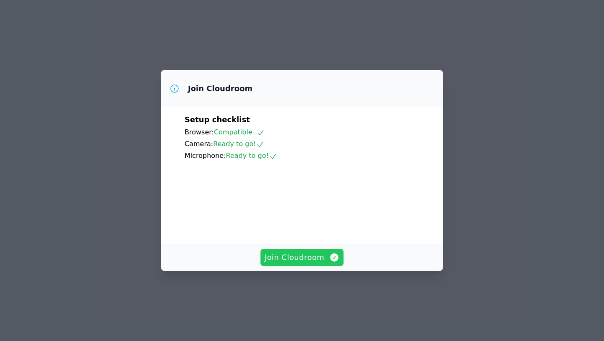
click at [302, 263] on span "Join Cloudroom" at bounding box center [302, 257] width 75 height 12
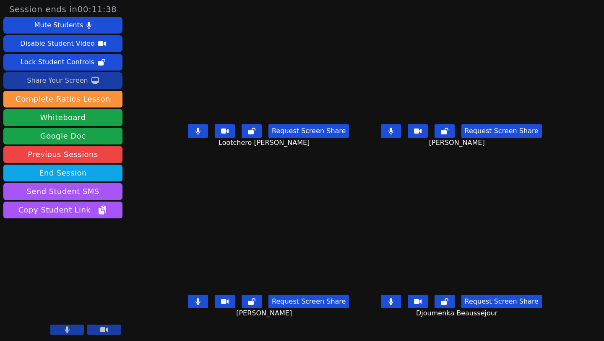
click at [69, 80] on div "Share Your Screen" at bounding box center [57, 80] width 61 height 13
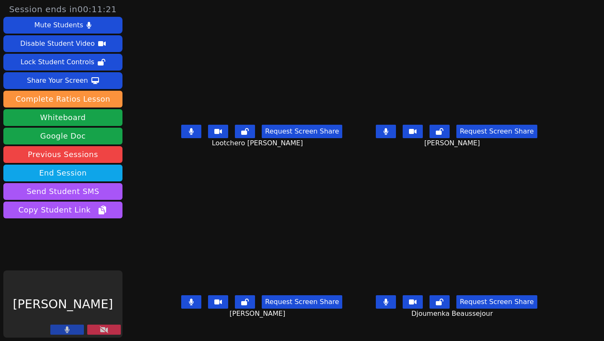
click at [87, 327] on button at bounding box center [104, 329] width 34 height 10
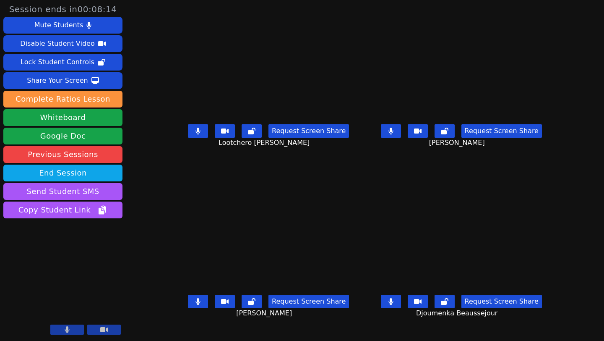
click at [195, 134] on icon at bounding box center [197, 131] width 5 height 7
click at [188, 304] on button at bounding box center [198, 300] width 20 height 13
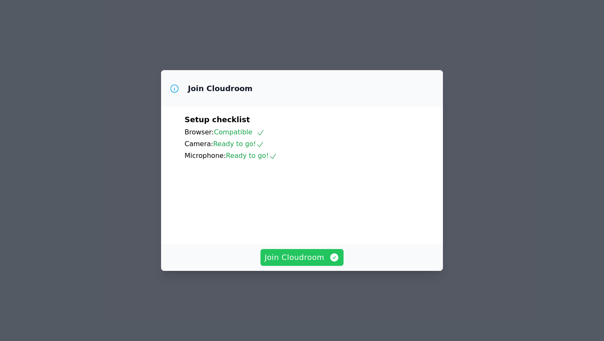
click at [291, 263] on span "Join Cloudroom" at bounding box center [302, 257] width 75 height 12
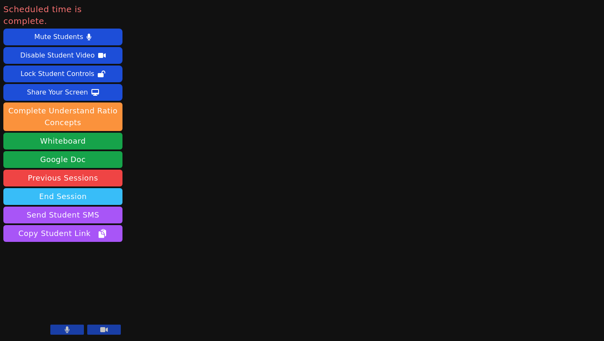
click at [45, 189] on button "End Session" at bounding box center [62, 196] width 119 height 17
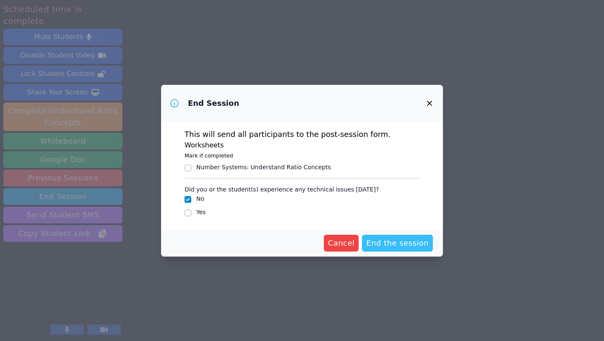
click at [391, 244] on span "End the session" at bounding box center [397, 243] width 62 height 12
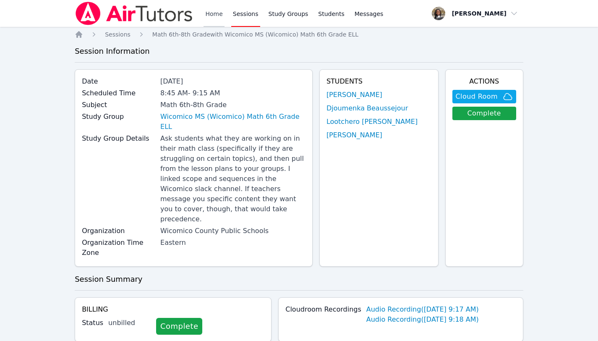
click at [213, 16] on link "Home" at bounding box center [213, 13] width 21 height 27
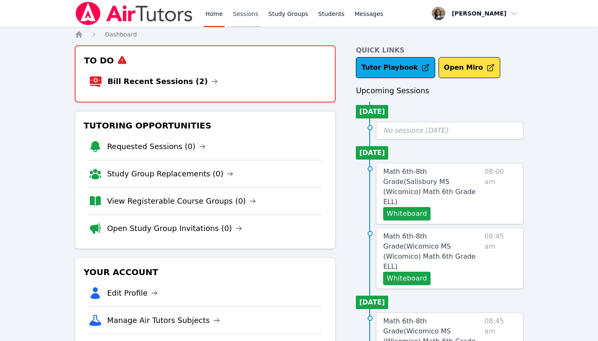
click at [249, 16] on link "Sessions" at bounding box center [245, 13] width 29 height 27
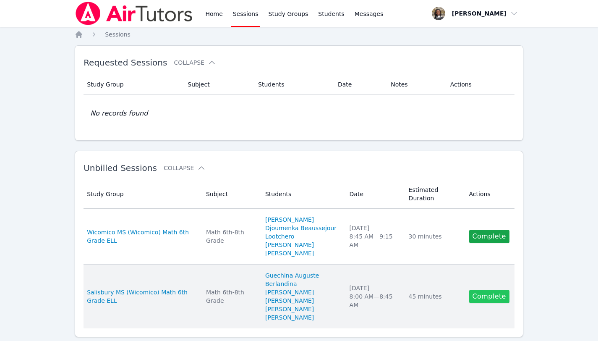
click at [487, 296] on link "Complete" at bounding box center [489, 295] width 40 height 13
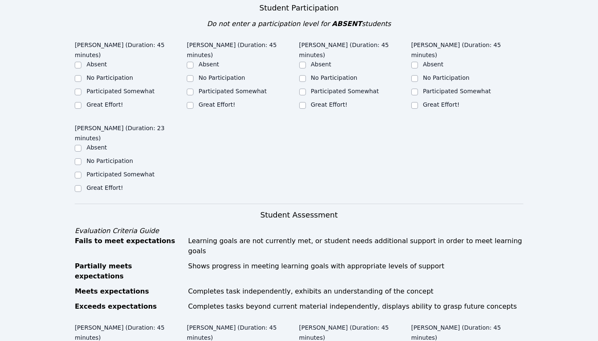
scroll to position [294, 0]
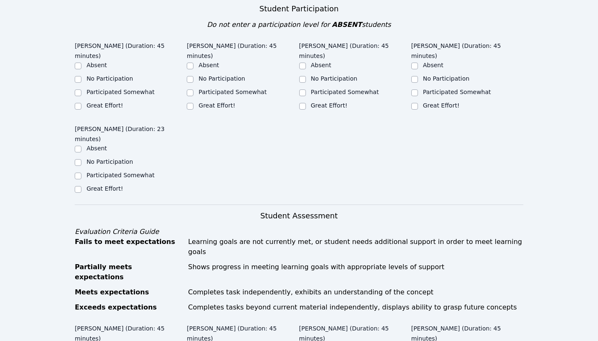
click at [105, 105] on label "Great Effort!" at bounding box center [104, 105] width 36 height 7
click at [81, 105] on input "Great Effort!" at bounding box center [78, 106] width 7 height 7
checkbox input "true"
drag, startPoint x: 217, startPoint y: 93, endPoint x: 221, endPoint y: 97, distance: 6.2
click at [216, 102] on label "Great Effort!" at bounding box center [216, 105] width 36 height 7
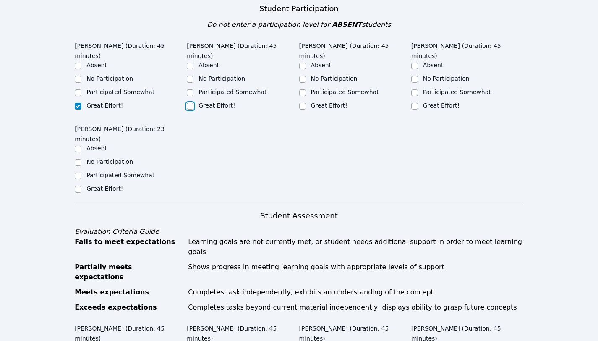
click at [193, 103] on input "Great Effort!" at bounding box center [190, 106] width 7 height 7
checkbox input "true"
click at [314, 102] on label "Great Effort!" at bounding box center [329, 105] width 36 height 7
click at [306, 103] on input "Great Effort!" at bounding box center [302, 106] width 7 height 7
checkbox input "true"
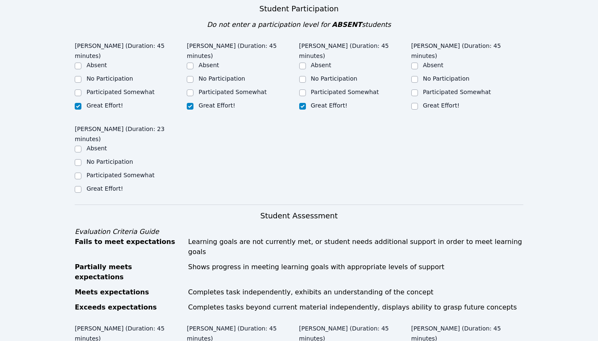
click at [433, 102] on label "Great Effort!" at bounding box center [441, 105] width 36 height 7
click at [418, 103] on input "Great Effort!" at bounding box center [414, 106] width 7 height 7
checkbox input "true"
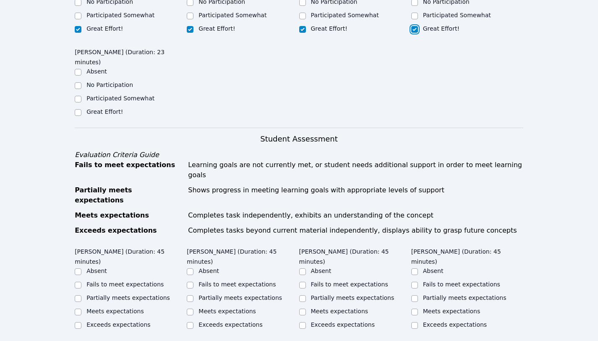
scroll to position [401, 0]
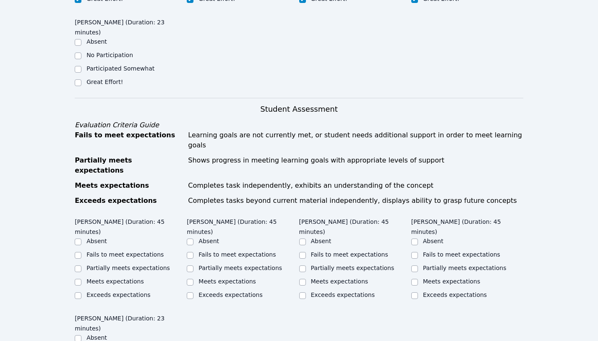
click at [93, 80] on label "Great Effort!" at bounding box center [104, 81] width 36 height 7
click at [81, 80] on input "Great Effort!" at bounding box center [78, 82] width 7 height 7
checkbox input "true"
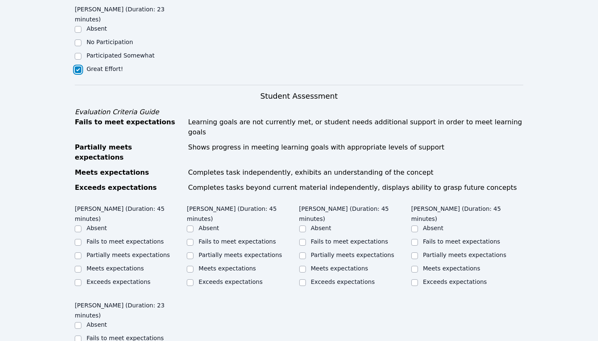
scroll to position [548, 0]
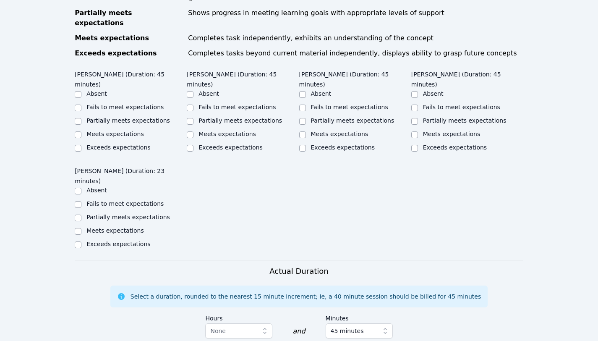
drag, startPoint x: 121, startPoint y: 100, endPoint x: 134, endPoint y: 104, distance: 13.7
click at [127, 117] on label "Partially meets expectations" at bounding box center [127, 120] width 83 height 7
click at [260, 116] on div "Partially meets expectations" at bounding box center [239, 120] width 83 height 8
click at [239, 89] on ul "Absent Fails to meet expectations Partially meets expectations Meets expectatio…" at bounding box center [243, 121] width 112 height 64
click at [190, 118] on input "Partially meets expectations" at bounding box center [190, 121] width 7 height 7
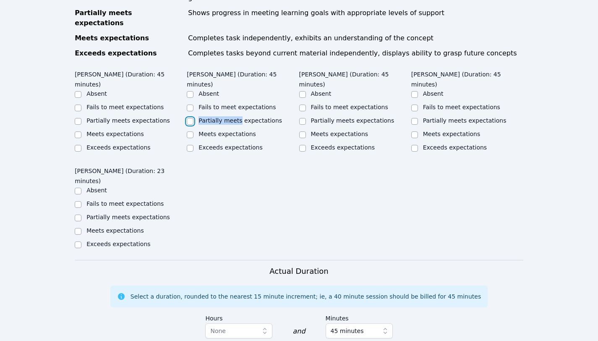
checkbox input "true"
drag, startPoint x: 77, startPoint y: 100, endPoint x: 152, endPoint y: 101, distance: 74.7
click at [77, 118] on input "Partially meets expectations" at bounding box center [78, 121] width 7 height 7
checkbox input "true"
click at [78, 104] on input "Fails to meet expectations" at bounding box center [78, 107] width 7 height 7
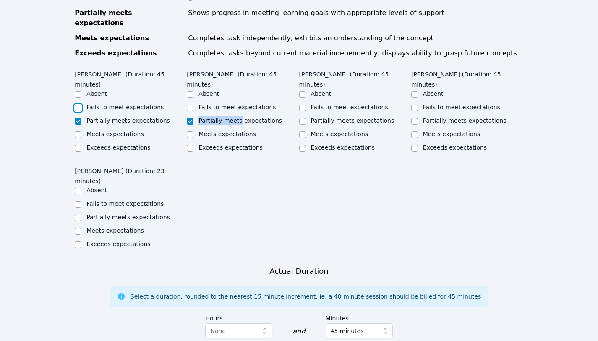
checkbox input "true"
checkbox input "false"
click at [191, 104] on input "Fails to meet expectations" at bounding box center [190, 107] width 7 height 7
checkbox input "true"
checkbox input "false"
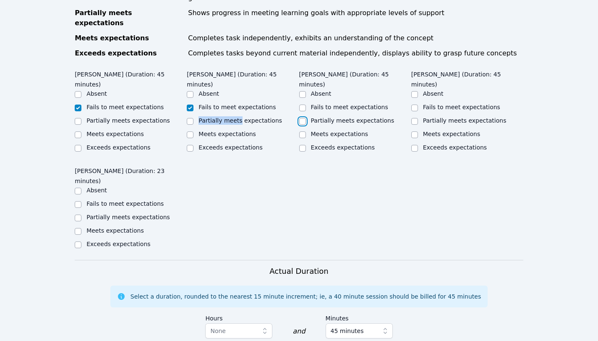
drag, startPoint x: 302, startPoint y: 98, endPoint x: 328, endPoint y: 99, distance: 26.9
click at [302, 118] on input "Partially meets expectations" at bounding box center [302, 121] width 7 height 7
checkbox input "true"
click at [414, 118] on input "Partially meets expectations" at bounding box center [414, 121] width 7 height 7
checkbox input "true"
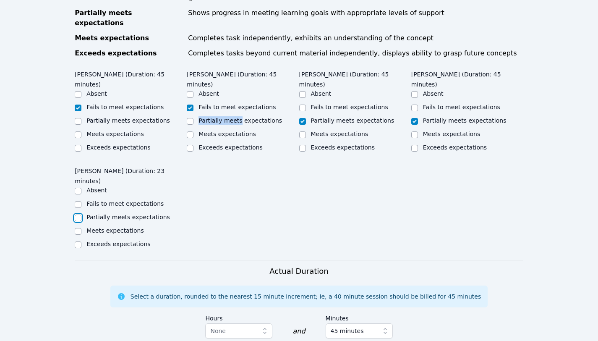
click at [76, 214] on input "Partially meets expectations" at bounding box center [78, 217] width 7 height 7
checkbox input "true"
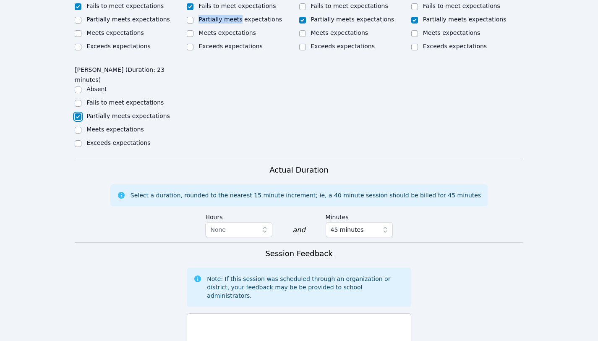
scroll to position [803, 0]
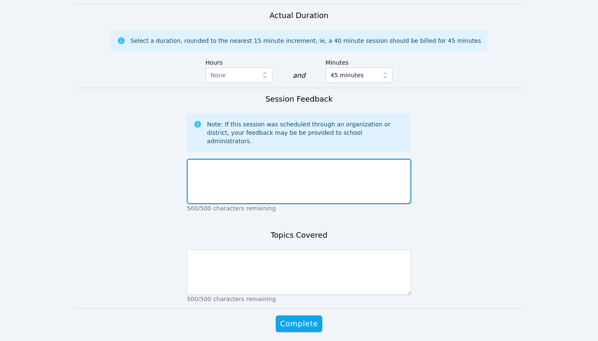
click at [263, 159] on textarea at bounding box center [299, 181] width 224 height 45
paste textarea "The students seem to be at different levels when it comes to their learning, wh…"
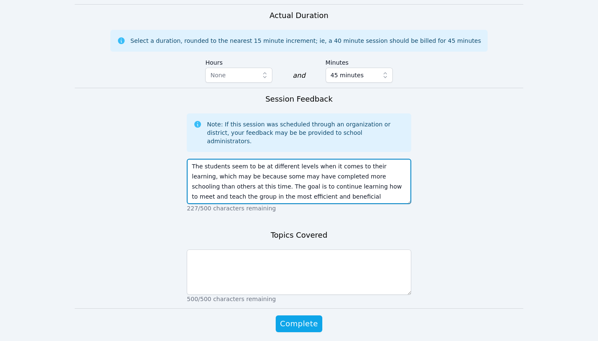
click at [222, 159] on textarea "The students seem to be at different levels when it comes to their learning, wh…" at bounding box center [299, 181] width 224 height 45
click at [226, 159] on textarea "The students seem to be at different levels when it comes to their learning, wh…" at bounding box center [299, 181] width 224 height 45
click at [396, 159] on textarea "The students seem to be at different levels when it comes to their learning, wh…" at bounding box center [299, 181] width 224 height 45
click at [206, 166] on textarea "The students seem to be at different levels when it comes to their learning, wh…" at bounding box center [299, 181] width 224 height 45
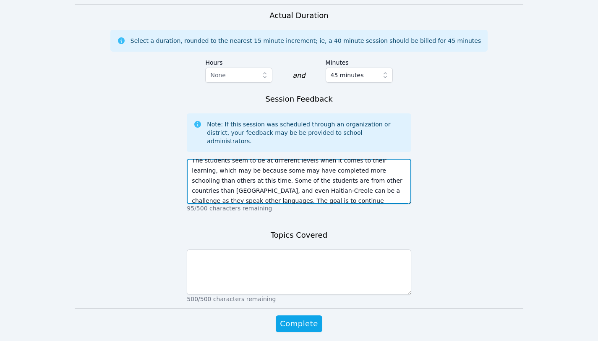
click at [202, 161] on textarea "The students seem to be at different levels when it comes to their learning, wh…" at bounding box center [299, 181] width 224 height 45
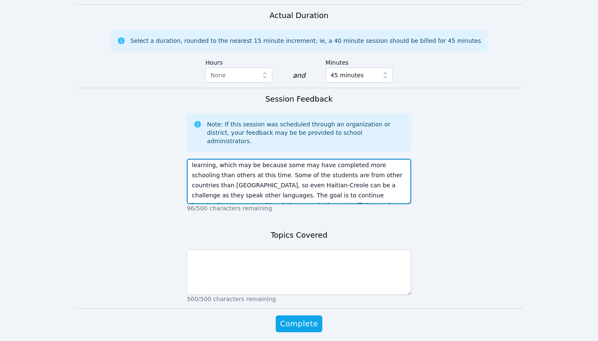
scroll to position [20, 0]
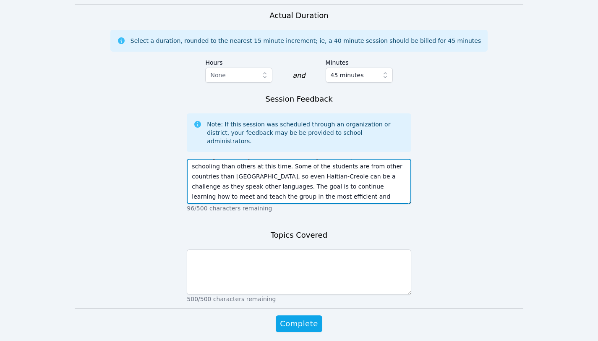
type textarea "The students seem to be at different levels when it comes to their learning, wh…"
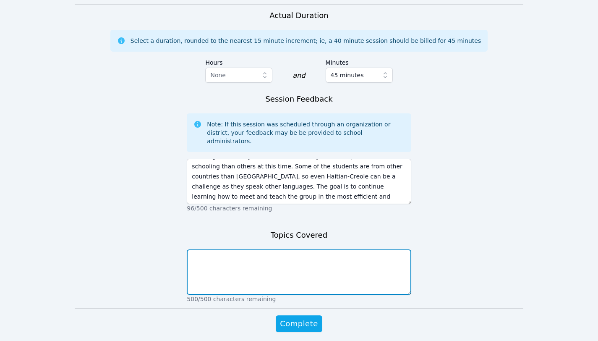
click at [228, 249] on textarea at bounding box center [299, 271] width 224 height 45
paste textarea "We introduced RATIO. I created a board with exercises that aims not to only get…"
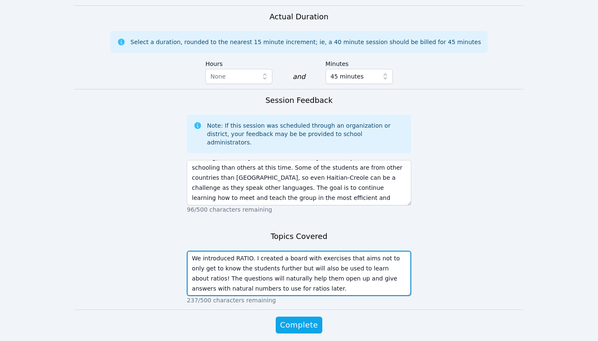
scroll to position [806, 0]
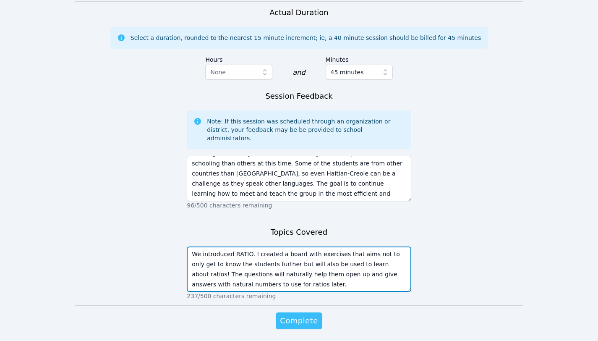
type textarea "We introduced RATIO. I created a board with exercises that aims not to only get…"
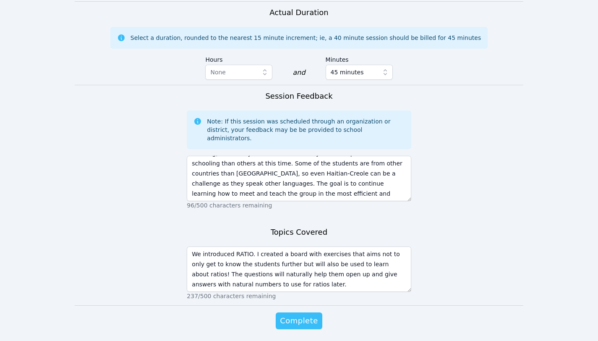
click at [305, 315] on span "Complete" at bounding box center [299, 321] width 38 height 12
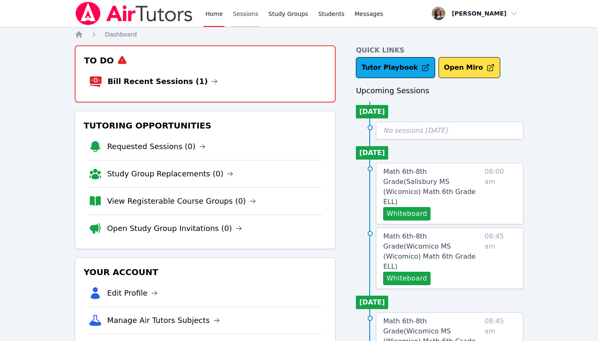
click at [238, 14] on link "Sessions" at bounding box center [245, 13] width 29 height 27
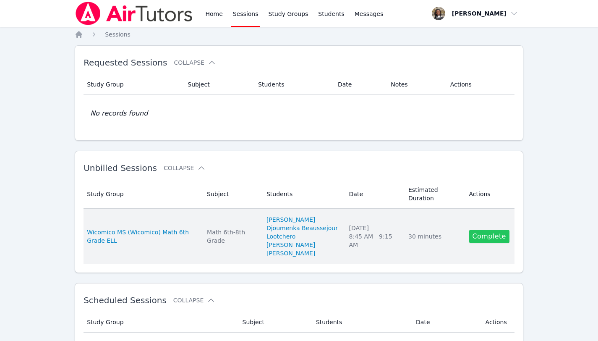
click at [491, 242] on link "Complete" at bounding box center [489, 235] width 40 height 13
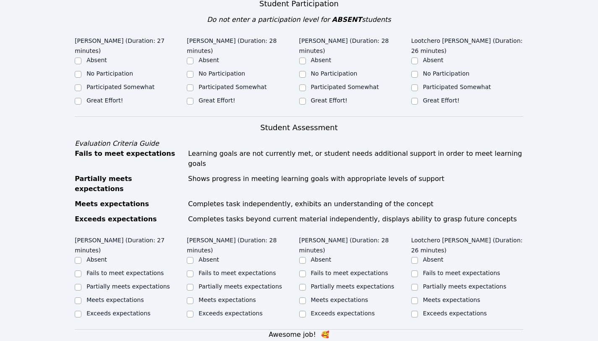
scroll to position [300, 0]
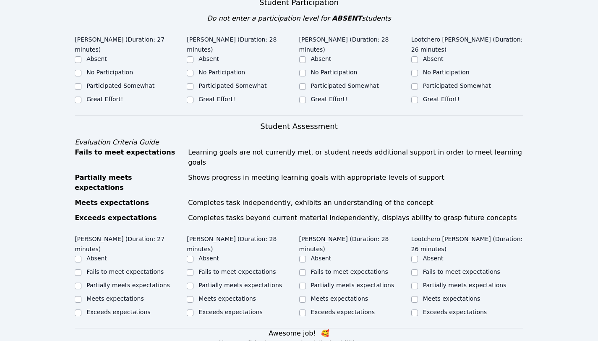
click at [103, 86] on label "Participated Somewhat" at bounding box center [120, 85] width 68 height 7
click at [81, 86] on input "Participated Somewhat" at bounding box center [78, 86] width 7 height 7
checkbox input "true"
click at [101, 99] on label "Great Effort!" at bounding box center [104, 99] width 36 height 7
click at [81, 99] on input "Great Effort!" at bounding box center [78, 99] width 7 height 7
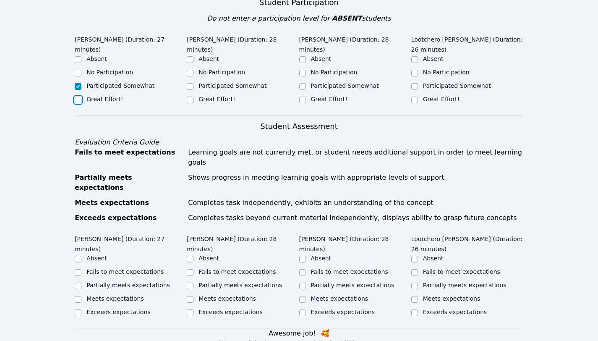
checkbox input "true"
checkbox input "false"
click at [219, 100] on label "Great Effort!" at bounding box center [216, 99] width 36 height 7
click at [193, 100] on input "Great Effort!" at bounding box center [190, 99] width 7 height 7
checkbox input "true"
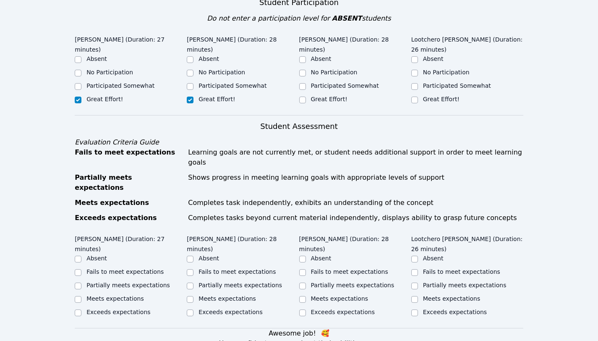
click at [333, 96] on label "Great Effort!" at bounding box center [329, 99] width 36 height 7
click at [306, 96] on input "Great Effort!" at bounding box center [302, 99] width 7 height 7
checkbox input "true"
click at [439, 96] on label "Great Effort!" at bounding box center [441, 99] width 36 height 7
click at [418, 96] on input "Great Effort!" at bounding box center [414, 99] width 7 height 7
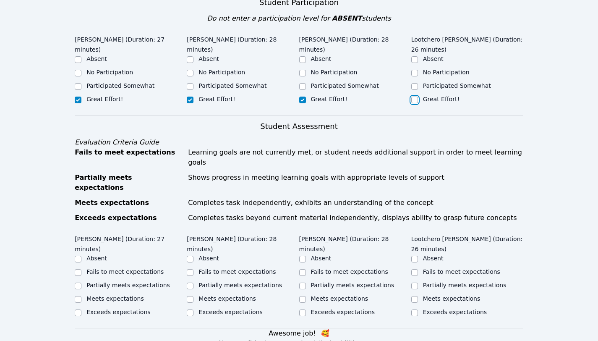
checkbox input "true"
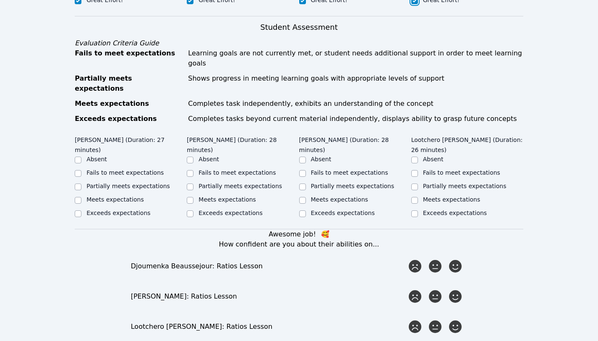
scroll to position [409, 0]
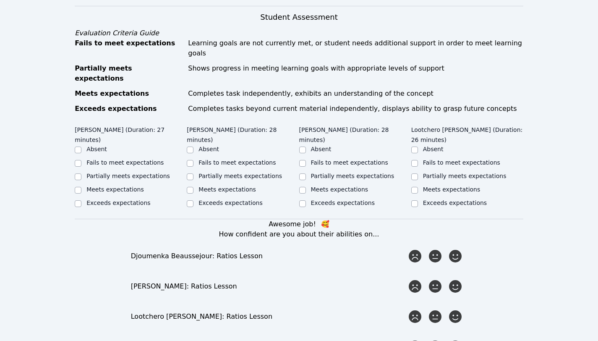
click at [135, 172] on label "Partially meets expectations" at bounding box center [127, 175] width 83 height 7
click at [81, 173] on input "Partially meets expectations" at bounding box center [78, 176] width 7 height 7
checkbox input "true"
drag, startPoint x: 230, startPoint y: 156, endPoint x: 302, endPoint y: 161, distance: 71.4
click at [231, 172] on label "Partially meets expectations" at bounding box center [239, 175] width 83 height 7
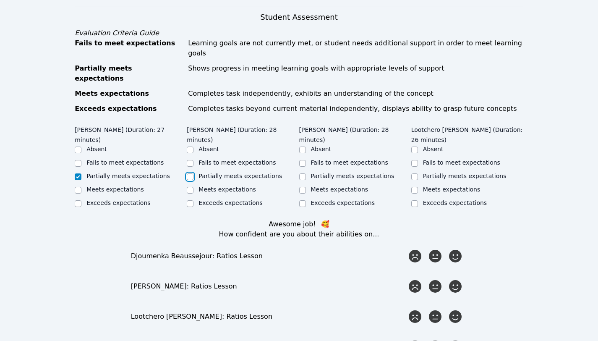
click at [193, 173] on input "Partially meets expectations" at bounding box center [190, 176] width 7 height 7
checkbox input "true"
drag, startPoint x: 342, startPoint y: 147, endPoint x: 373, endPoint y: 150, distance: 30.7
click at [345, 172] on label "Partially meets expectations" at bounding box center [352, 175] width 83 height 7
click at [446, 172] on label "Partially meets expectations" at bounding box center [464, 175] width 83 height 7
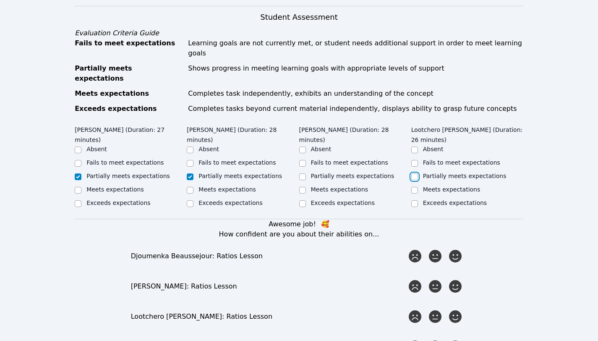
click at [418, 173] on input "Partially meets expectations" at bounding box center [414, 176] width 7 height 7
checkbox input "true"
click at [302, 173] on input "Partially meets expectations" at bounding box center [302, 176] width 7 height 7
checkbox input "true"
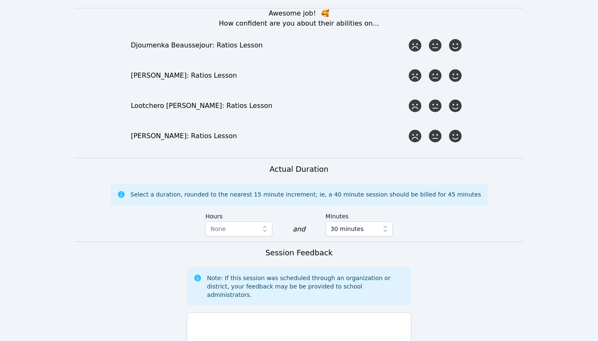
scroll to position [575, 0]
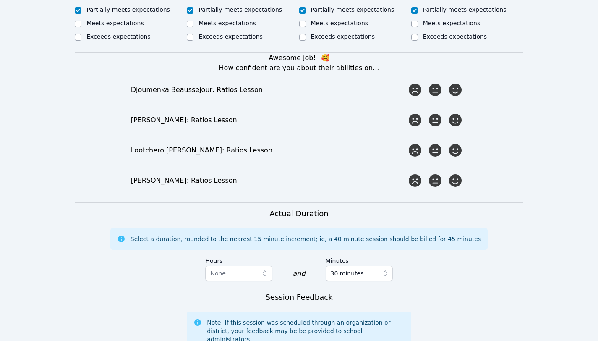
drag, startPoint x: 458, startPoint y: 70, endPoint x: 456, endPoint y: 78, distance: 7.7
click at [458, 83] on icon at bounding box center [455, 89] width 13 height 13
click at [0, 0] on input "radio" at bounding box center [0, 0] width 0 height 0
drag, startPoint x: 454, startPoint y: 98, endPoint x: 458, endPoint y: 101, distance: 5.4
click at [454, 112] on icon at bounding box center [455, 119] width 15 height 15
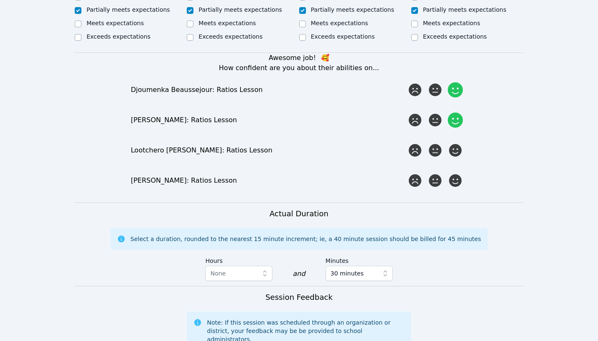
click at [0, 0] on input "radio" at bounding box center [0, 0] width 0 height 0
click at [453, 143] on icon at bounding box center [455, 150] width 15 height 15
click at [0, 0] on input "radio" at bounding box center [0, 0] width 0 height 0
click at [452, 173] on icon at bounding box center [455, 180] width 15 height 15
click at [0, 0] on input "radio" at bounding box center [0, 0] width 0 height 0
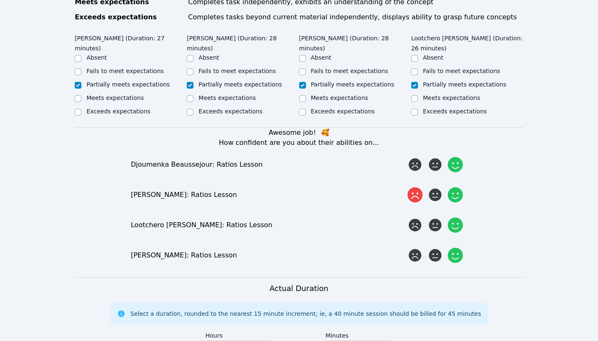
scroll to position [500, 0]
click at [361, 139] on span "How confident are you about their abilities on..." at bounding box center [299, 143] width 160 height 8
click at [411, 157] on icon at bounding box center [414, 164] width 15 height 15
click at [0, 0] on input "radio" at bounding box center [0, 0] width 0 height 0
drag, startPoint x: 435, startPoint y: 144, endPoint x: 435, endPoint y: 150, distance: 6.3
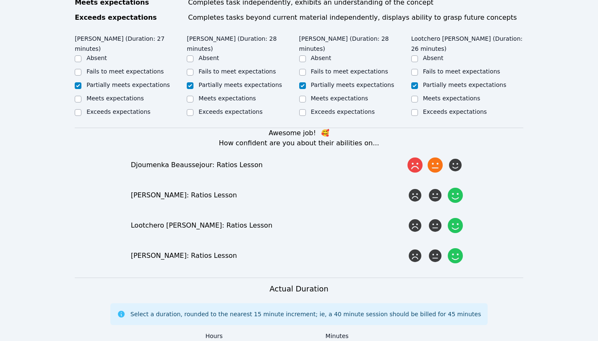
click at [435, 157] on icon at bounding box center [434, 164] width 15 height 15
click at [0, 0] on input "radio" at bounding box center [0, 0] width 0 height 0
click at [436, 187] on icon at bounding box center [434, 194] width 15 height 15
click at [0, 0] on input "radio" at bounding box center [0, 0] width 0 height 0
click at [435, 218] on icon at bounding box center [434, 225] width 15 height 15
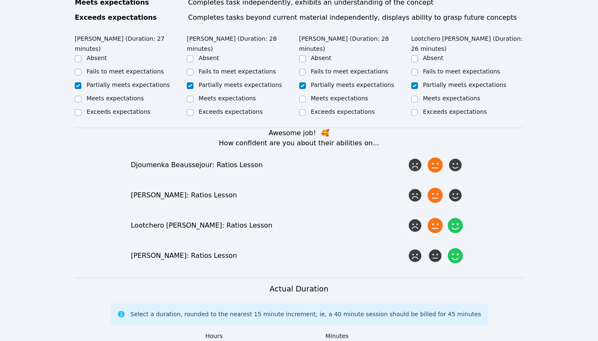
click at [0, 0] on input "radio" at bounding box center [0, 0] width 0 height 0
drag, startPoint x: 438, startPoint y: 239, endPoint x: 400, endPoint y: 213, distance: 46.1
click at [438, 249] on icon at bounding box center [435, 255] width 13 height 13
click at [0, 0] on input "radio" at bounding box center [0, 0] width 0 height 0
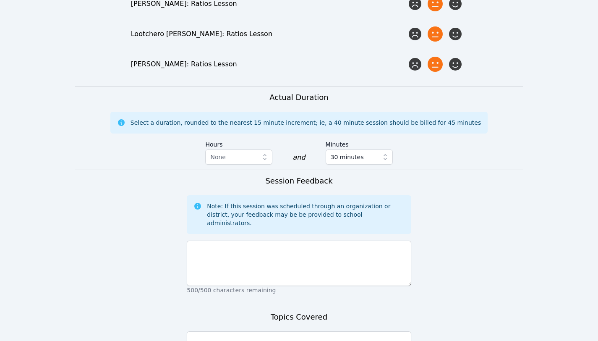
scroll to position [737, 0]
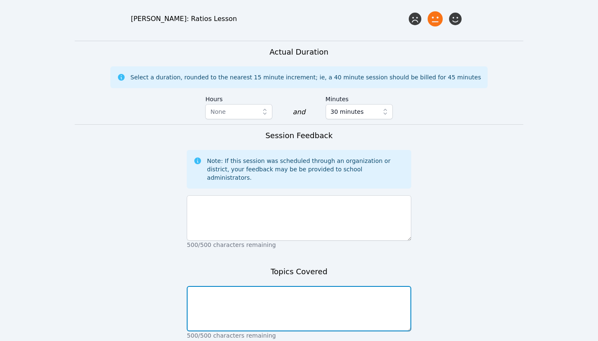
click at [218, 286] on textarea at bounding box center [299, 308] width 224 height 45
paste textarea "We are still introducing RATIO. Students are still completing the exercises tha…"
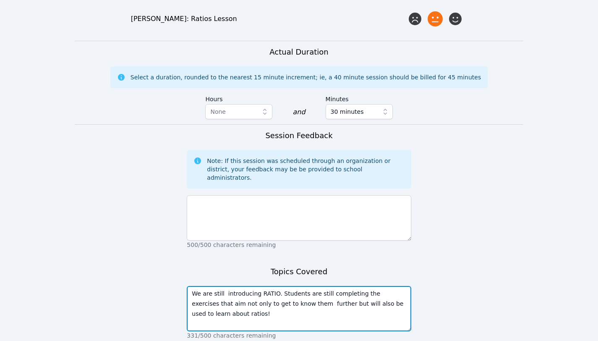
type textarea "We are still introducing RATIO. Students are still completing the exercises tha…"
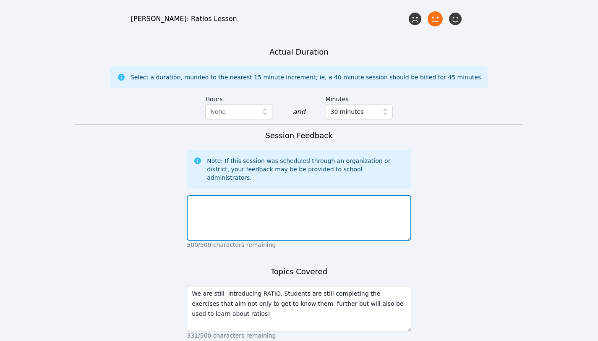
click at [240, 195] on textarea at bounding box center [299, 217] width 224 height 45
paste textarea "Great session! We made more progress with getting the students out of their she…"
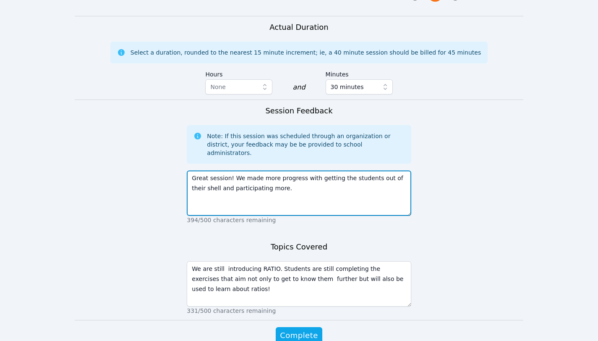
scroll to position [776, 0]
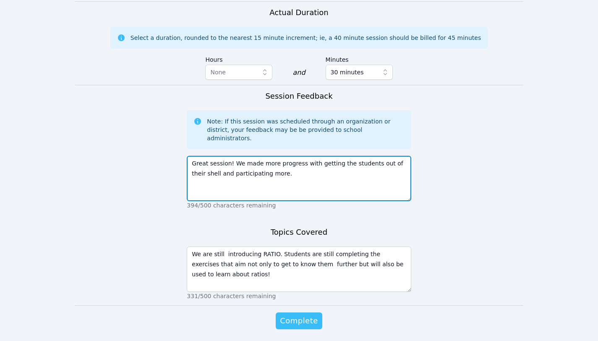
type textarea "Great session! We made more progress with getting the students out of their she…"
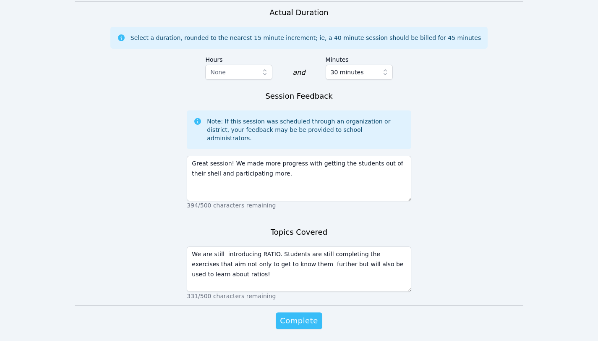
click at [315, 315] on span "Complete" at bounding box center [299, 321] width 38 height 12
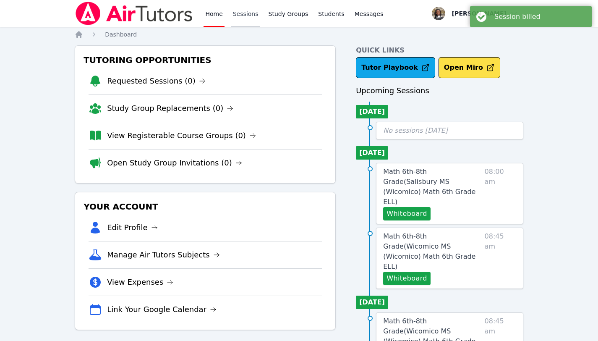
click at [248, 12] on link "Sessions" at bounding box center [245, 13] width 29 height 27
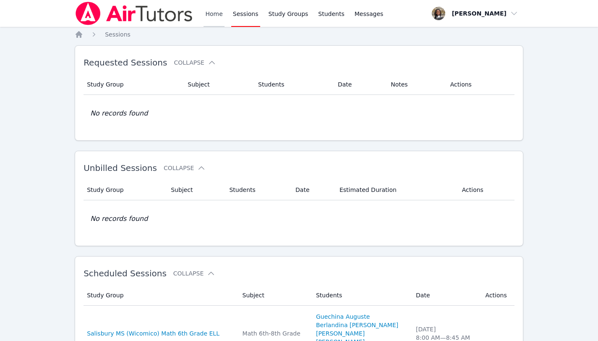
click at [213, 10] on link "Home" at bounding box center [213, 13] width 21 height 27
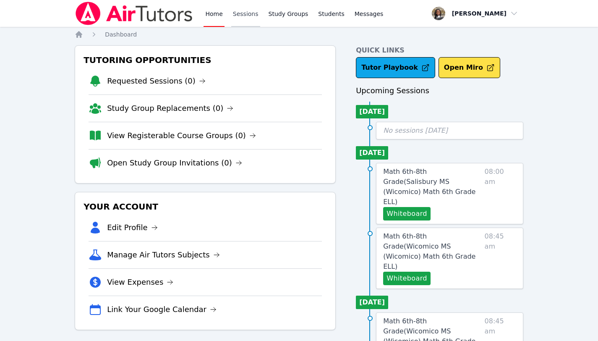
click at [243, 11] on link "Sessions" at bounding box center [245, 13] width 29 height 27
